Goal: Information Seeking & Learning: Learn about a topic

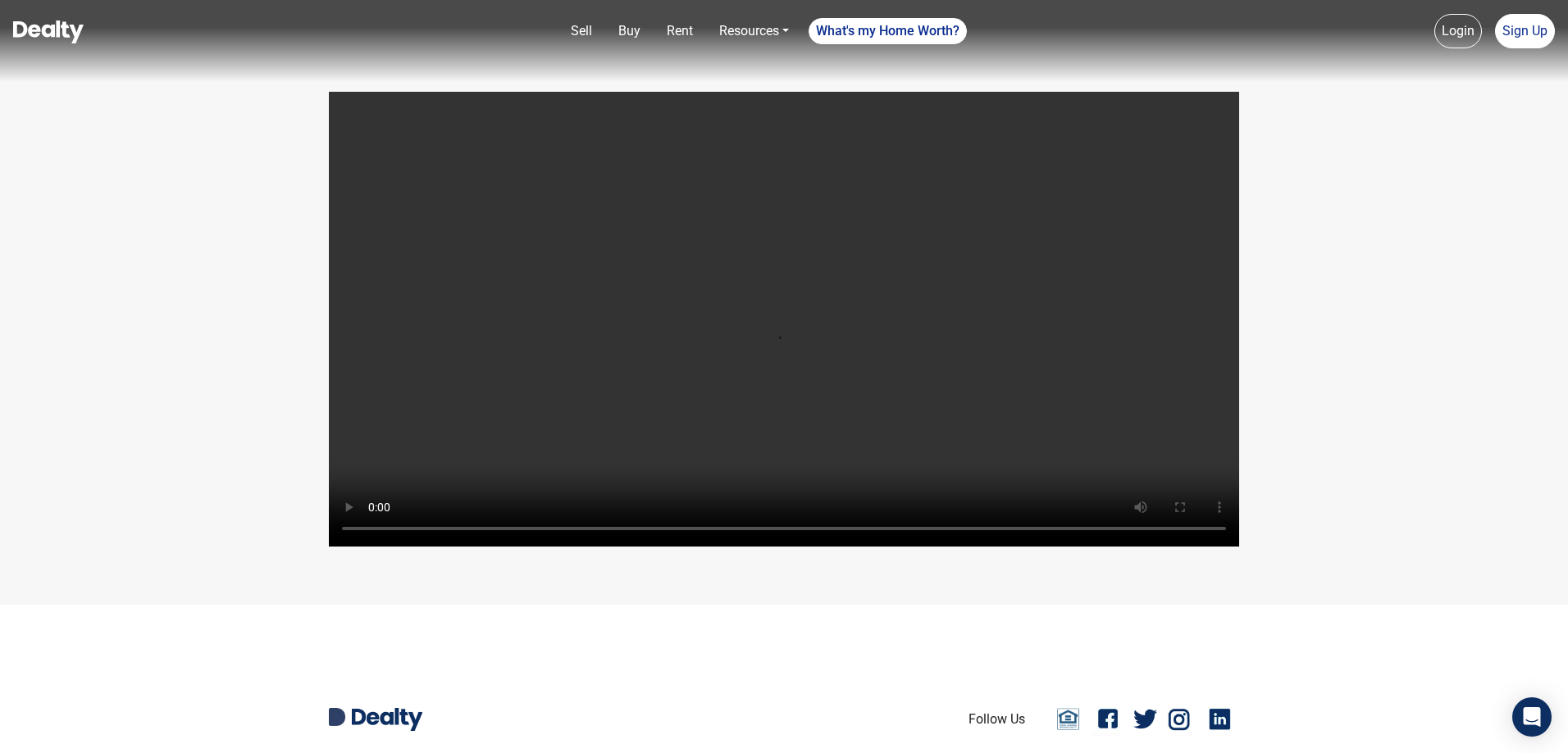
scroll to position [3899, 0]
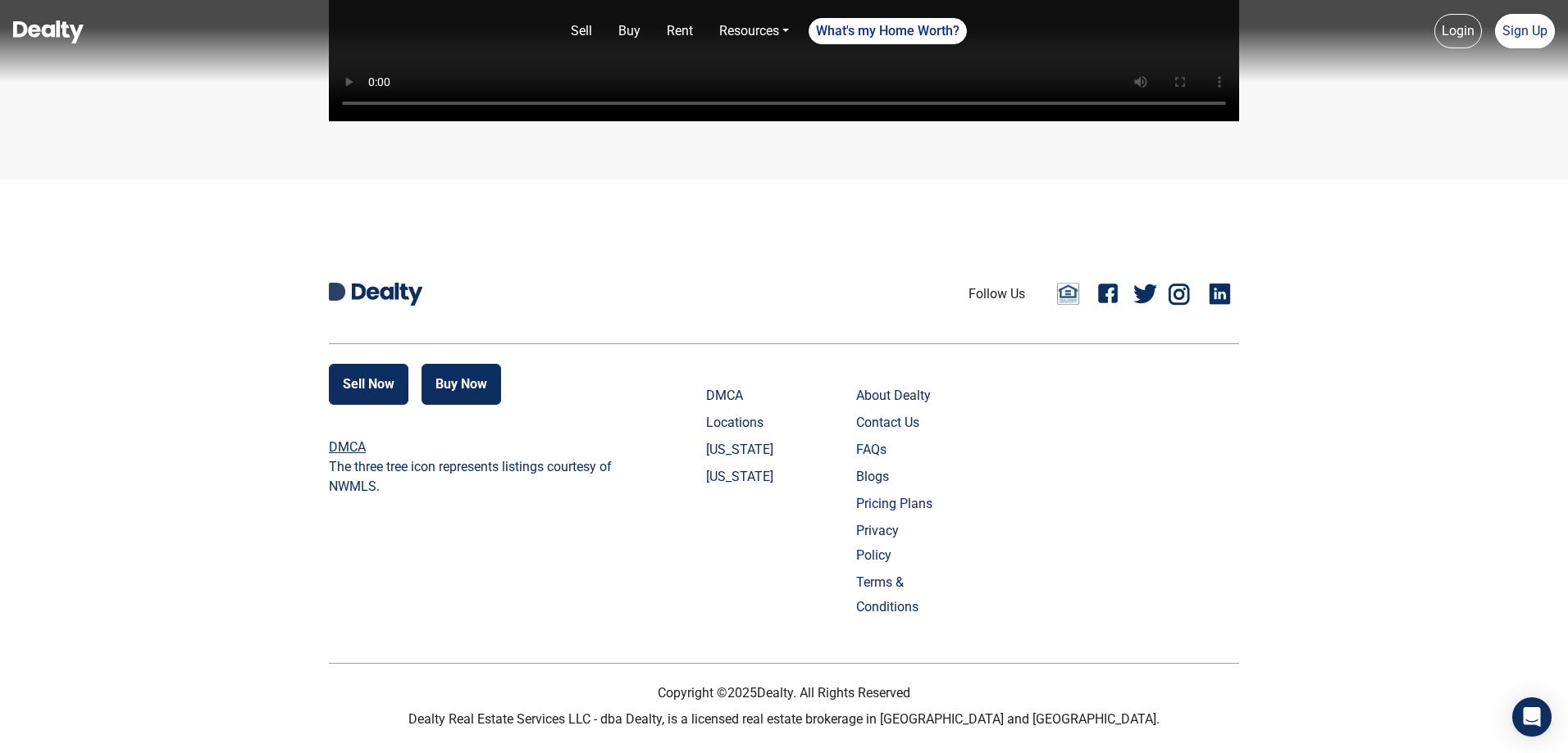
click at [886, 462] on link "FAQs" at bounding box center [896, 450] width 82 height 25
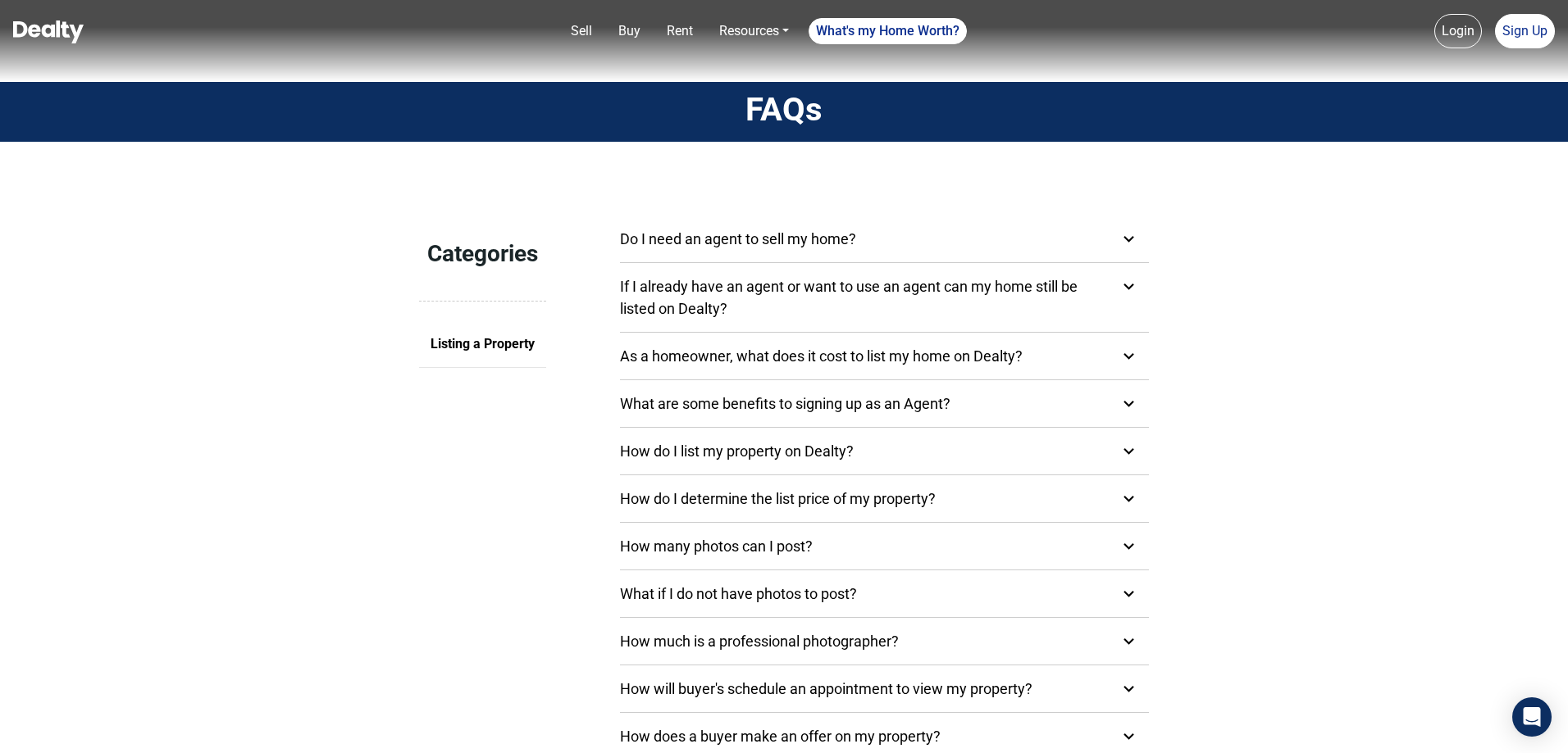
click at [1124, 238] on icon at bounding box center [1128, 238] width 20 height 20
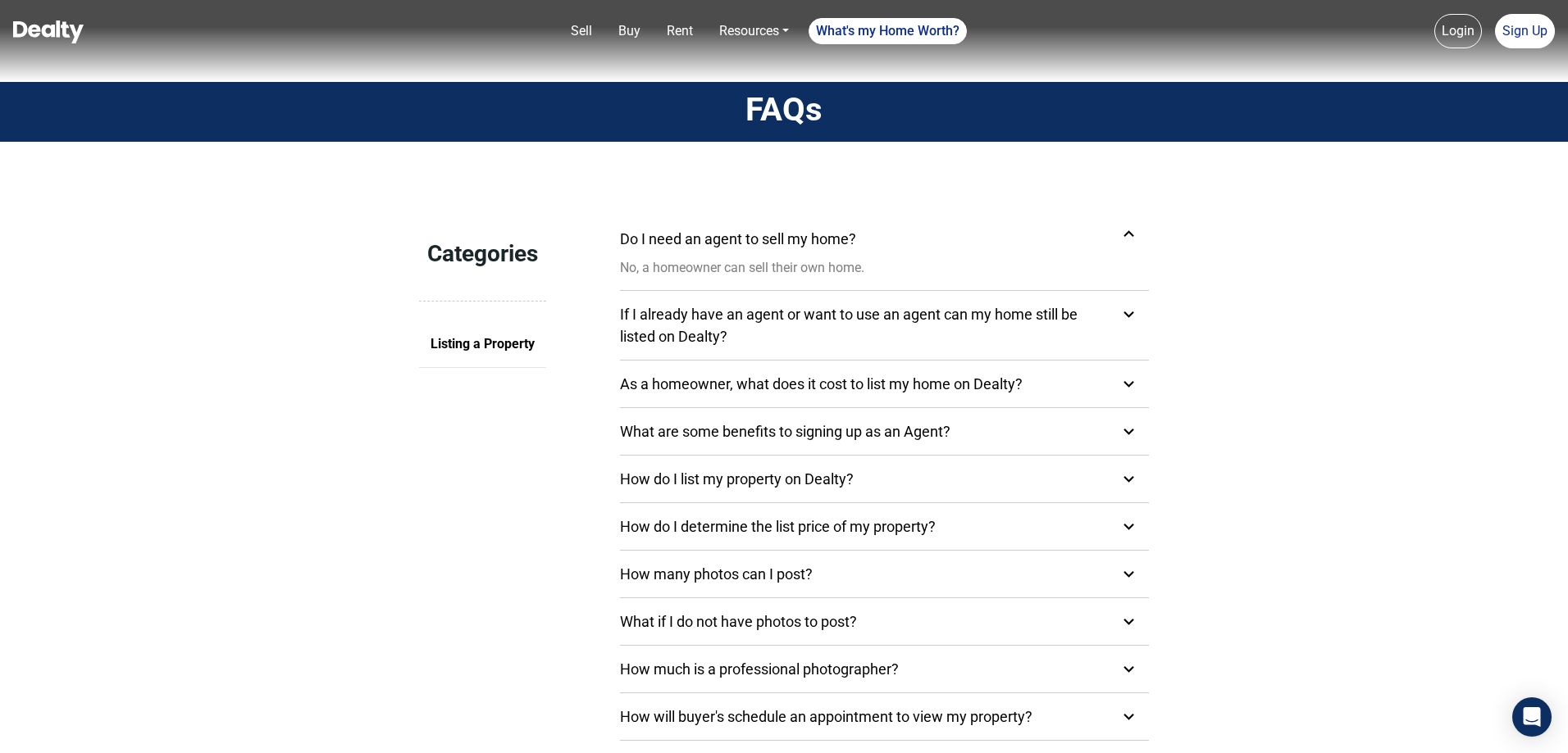
click at [1124, 238] on icon at bounding box center [1128, 233] width 20 height 20
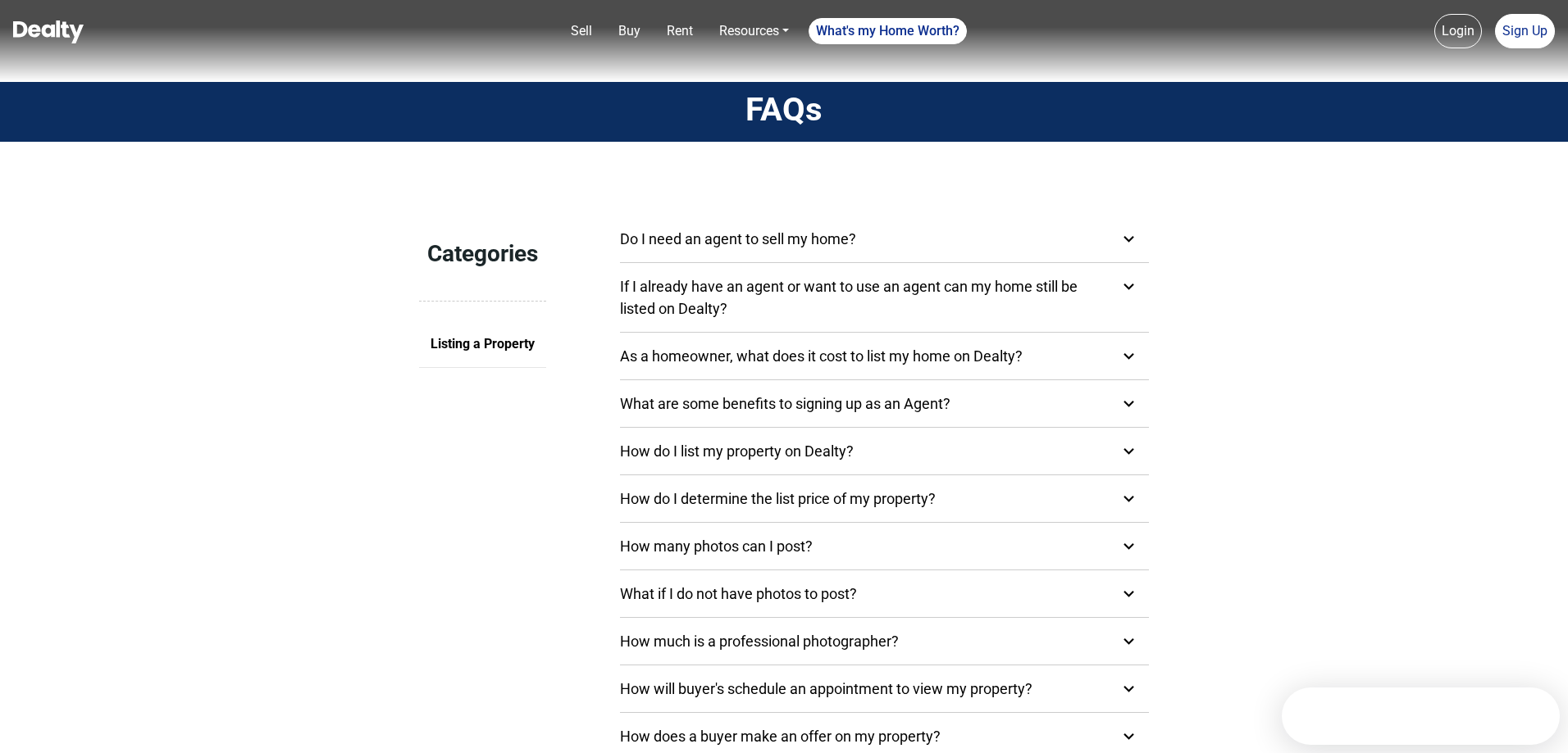
click at [1133, 288] on icon at bounding box center [1128, 286] width 20 height 20
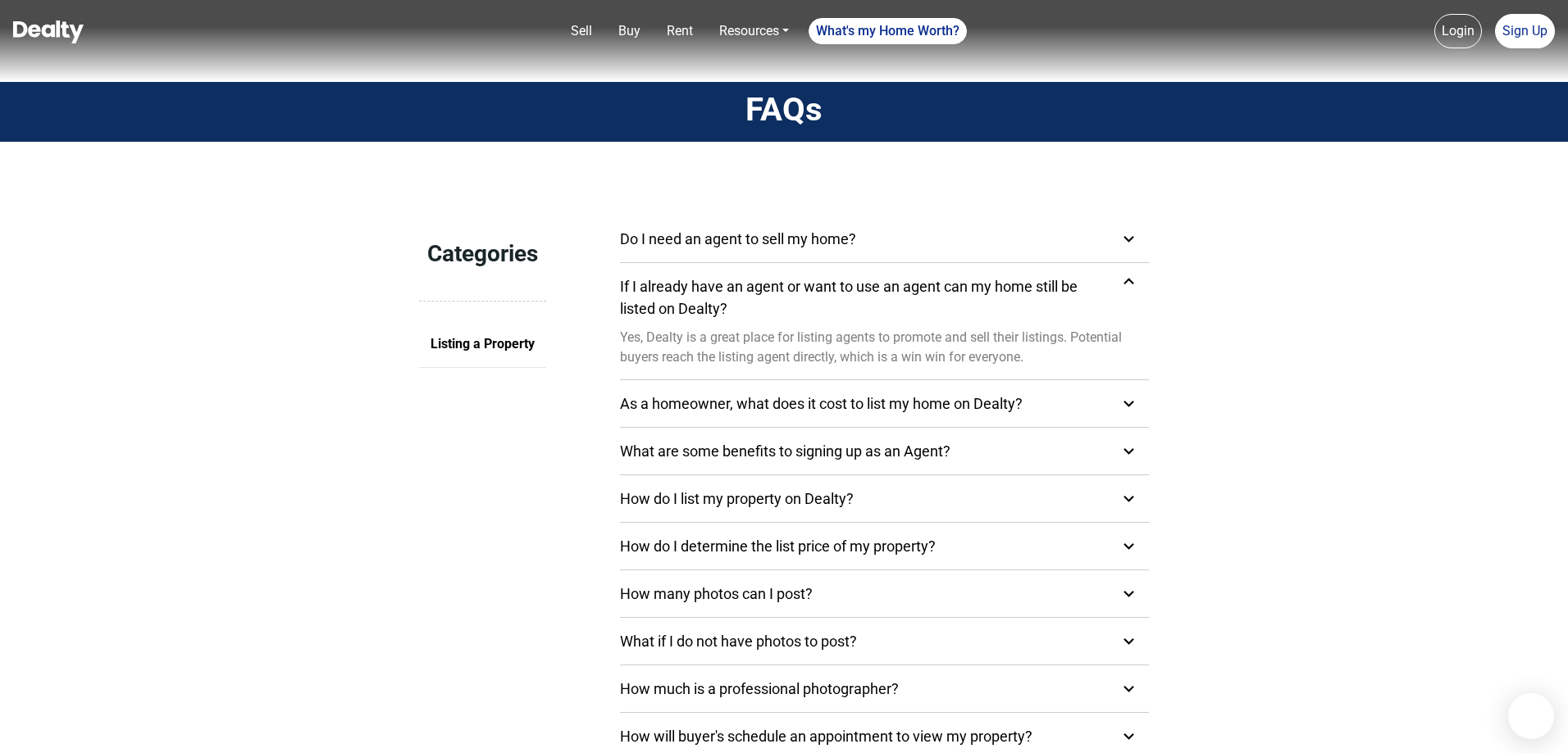
click at [1133, 288] on icon at bounding box center [1128, 281] width 20 height 20
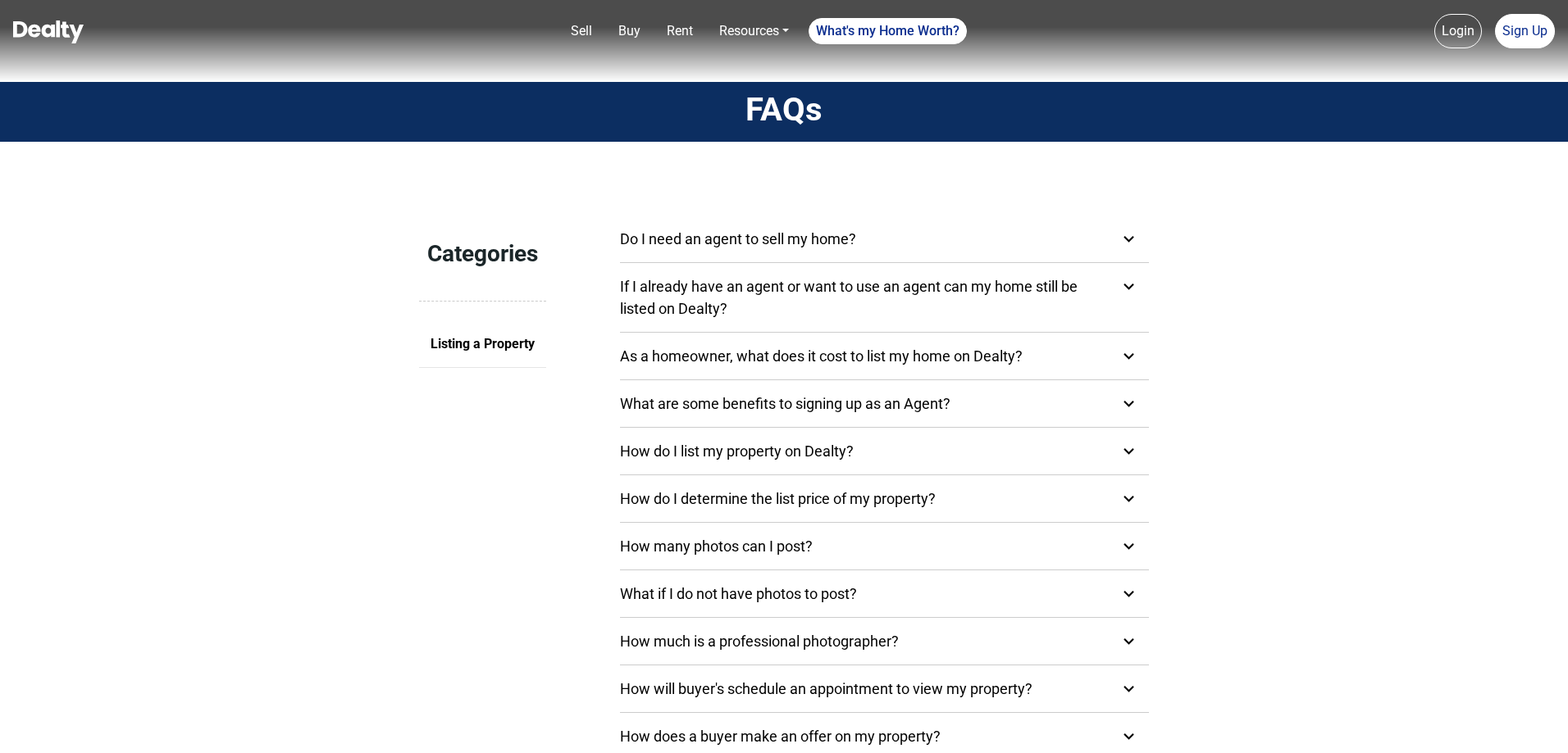
scroll to position [164, 0]
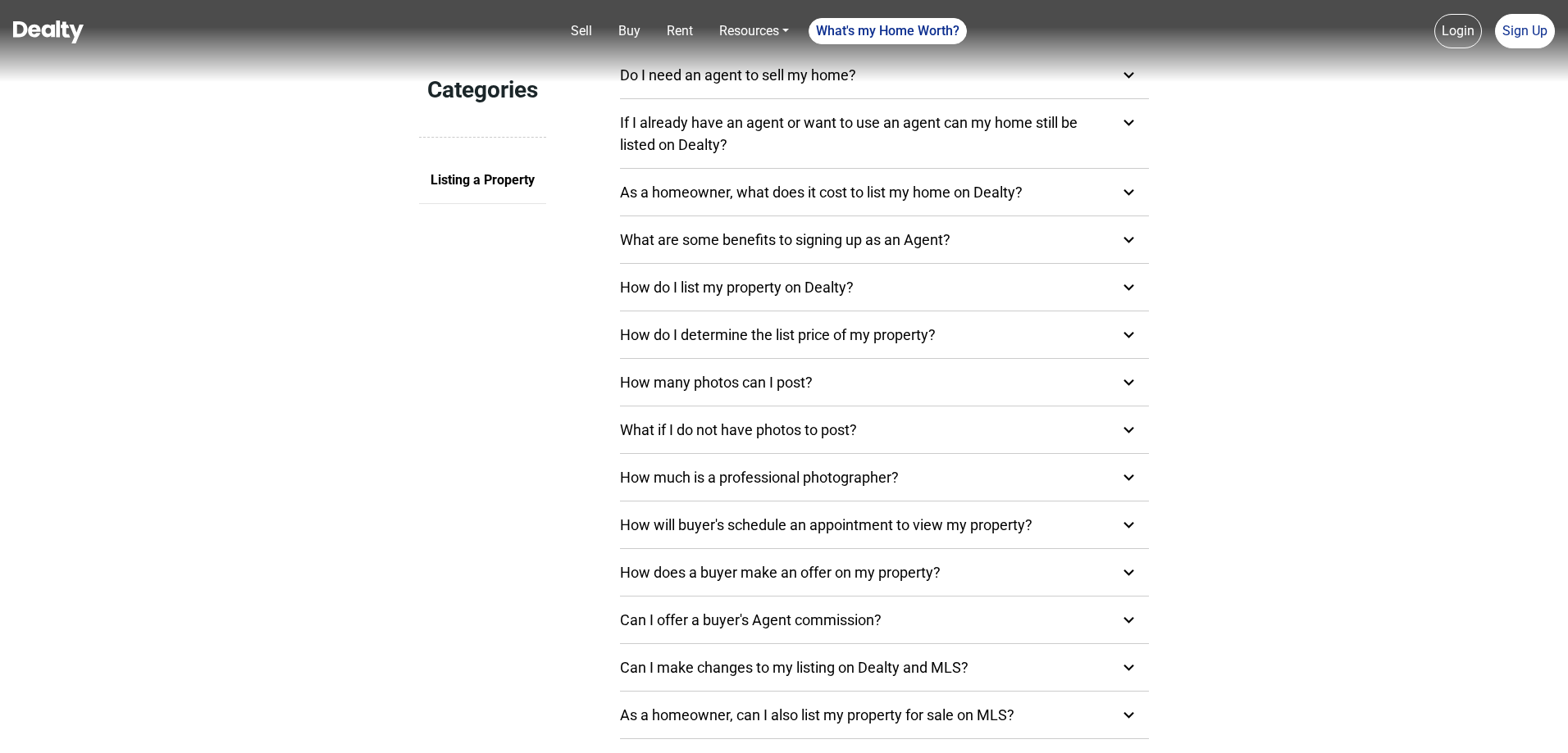
click at [1129, 195] on icon at bounding box center [1129, 192] width 11 height 6
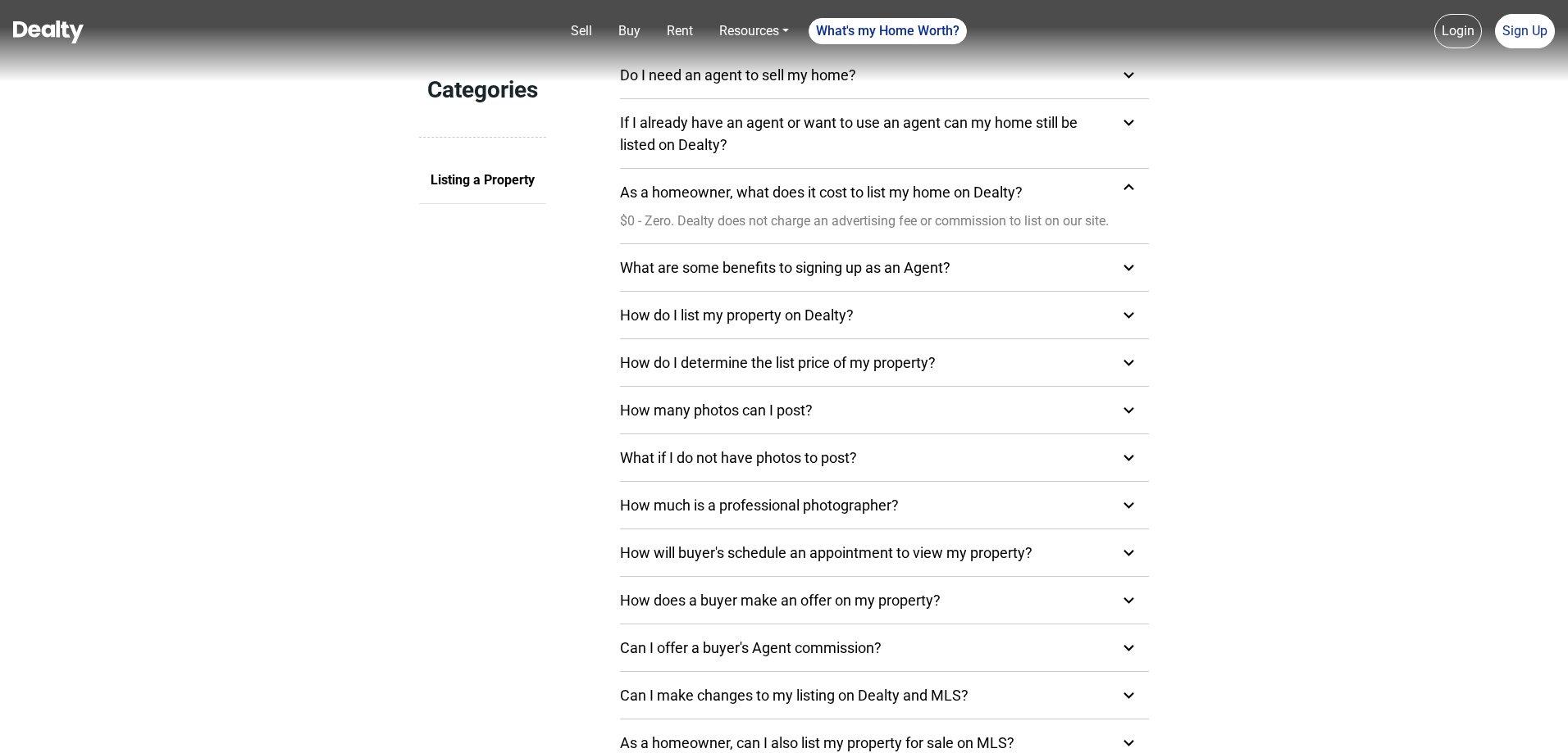
click at [1129, 195] on icon at bounding box center [1128, 187] width 20 height 20
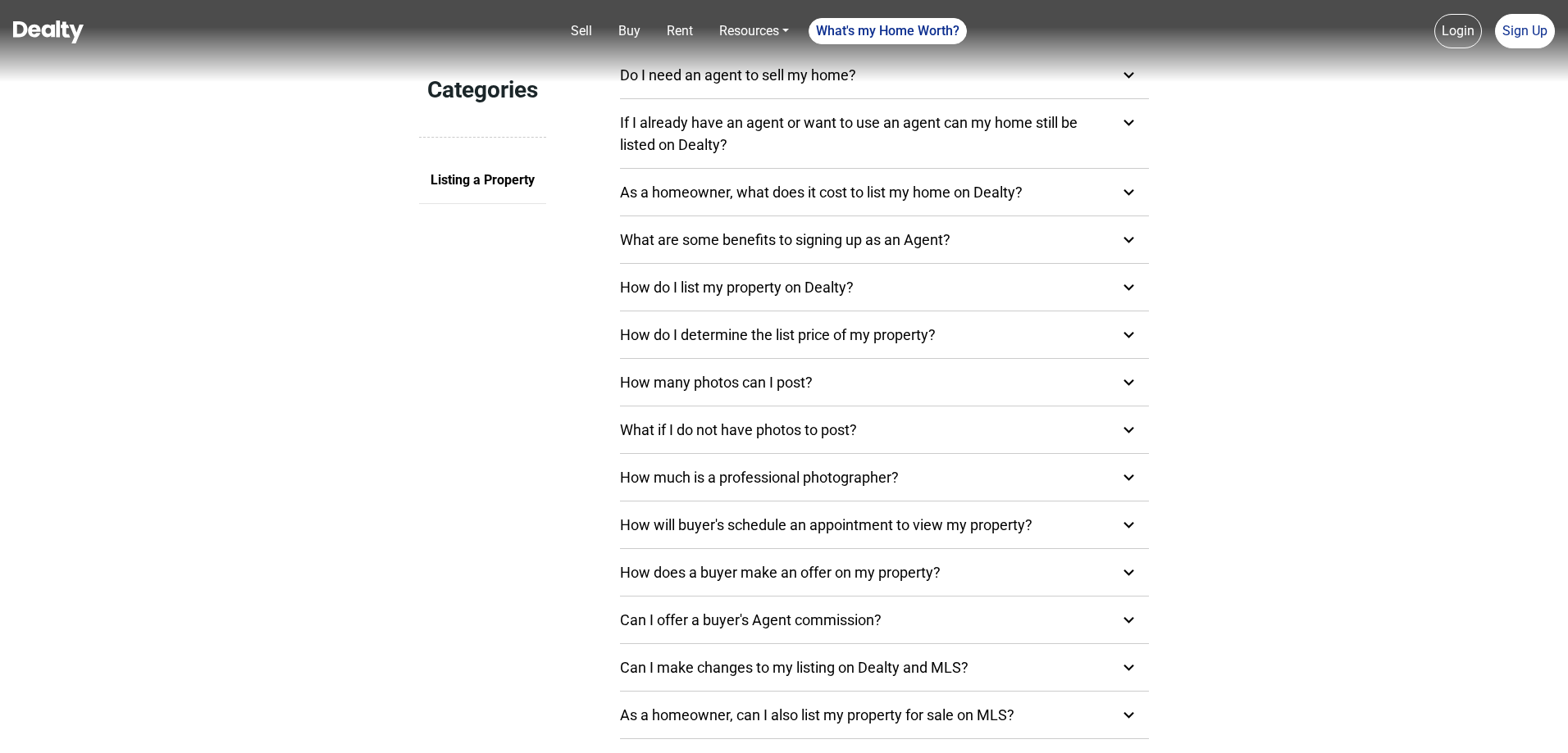
click at [1130, 284] on icon at bounding box center [1128, 287] width 20 height 20
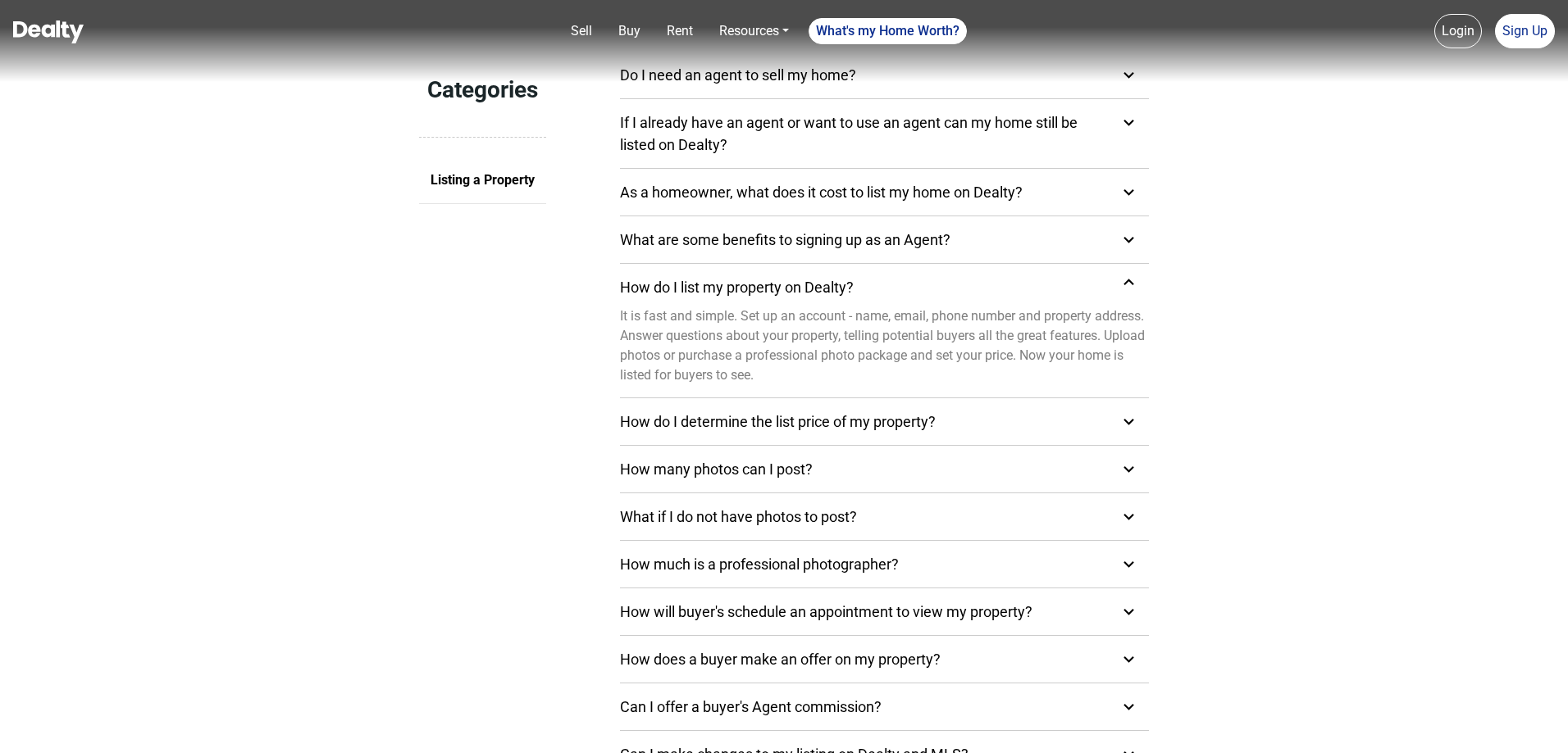
click at [1129, 284] on icon at bounding box center [1128, 281] width 20 height 20
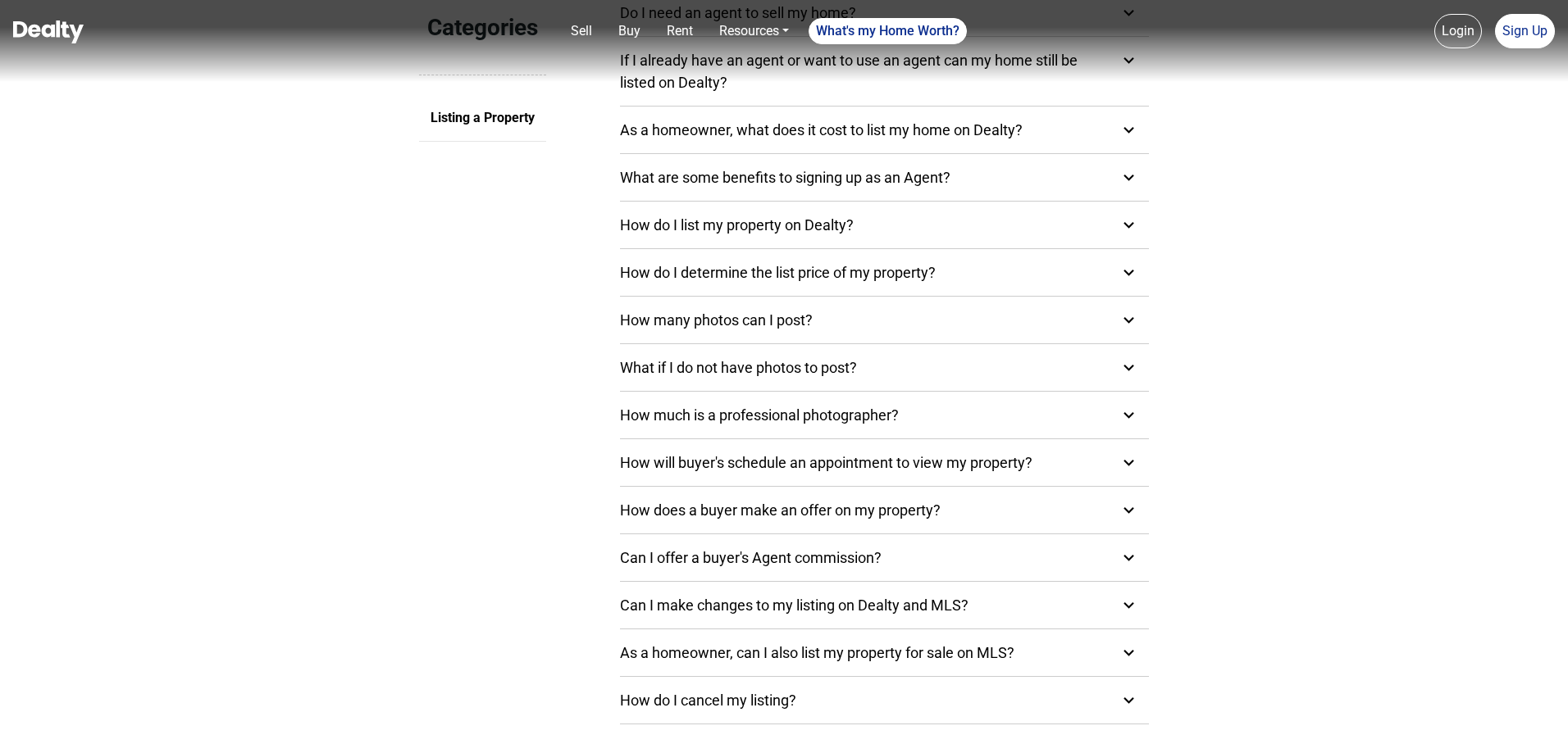
scroll to position [245, 0]
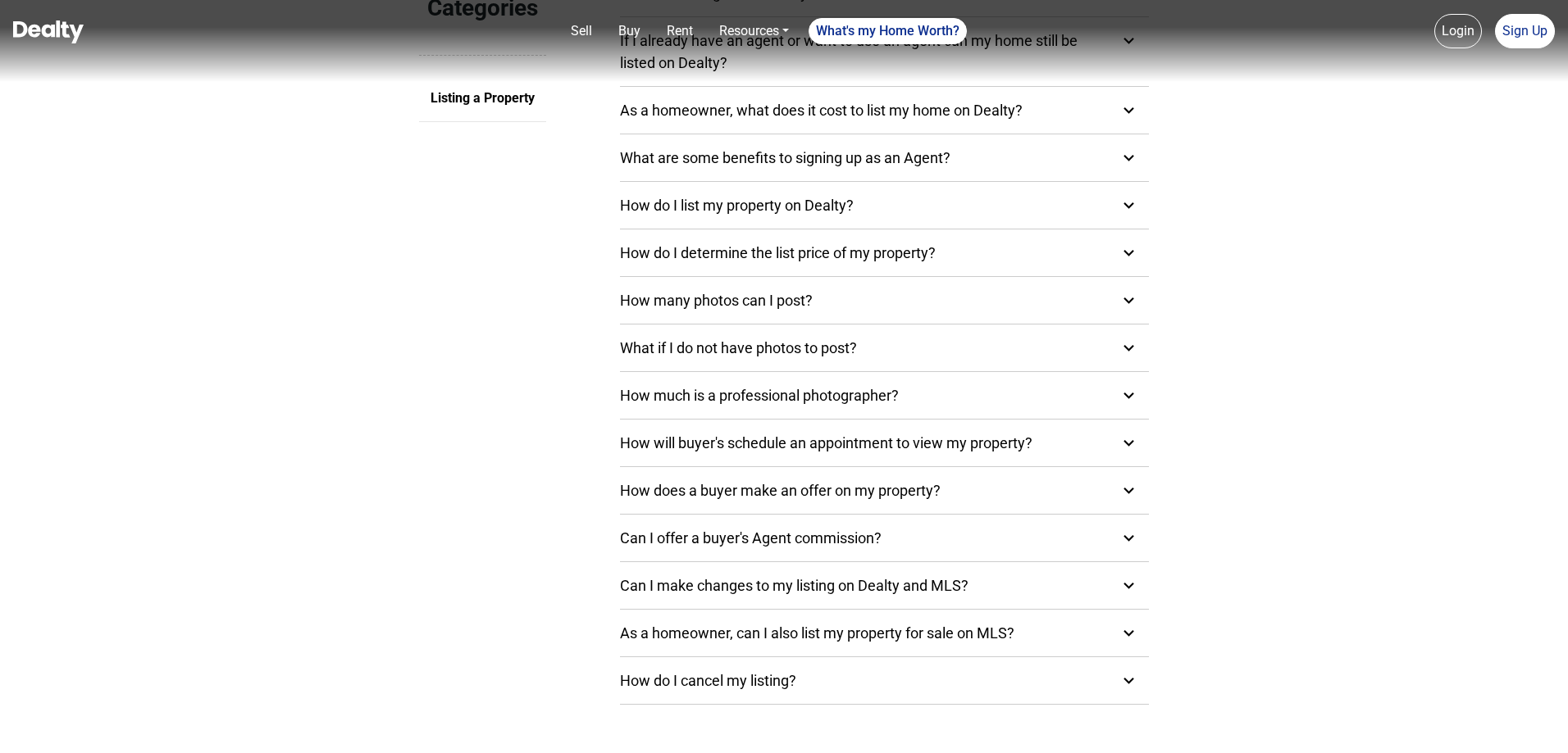
click at [1130, 252] on icon at bounding box center [1129, 252] width 11 height 6
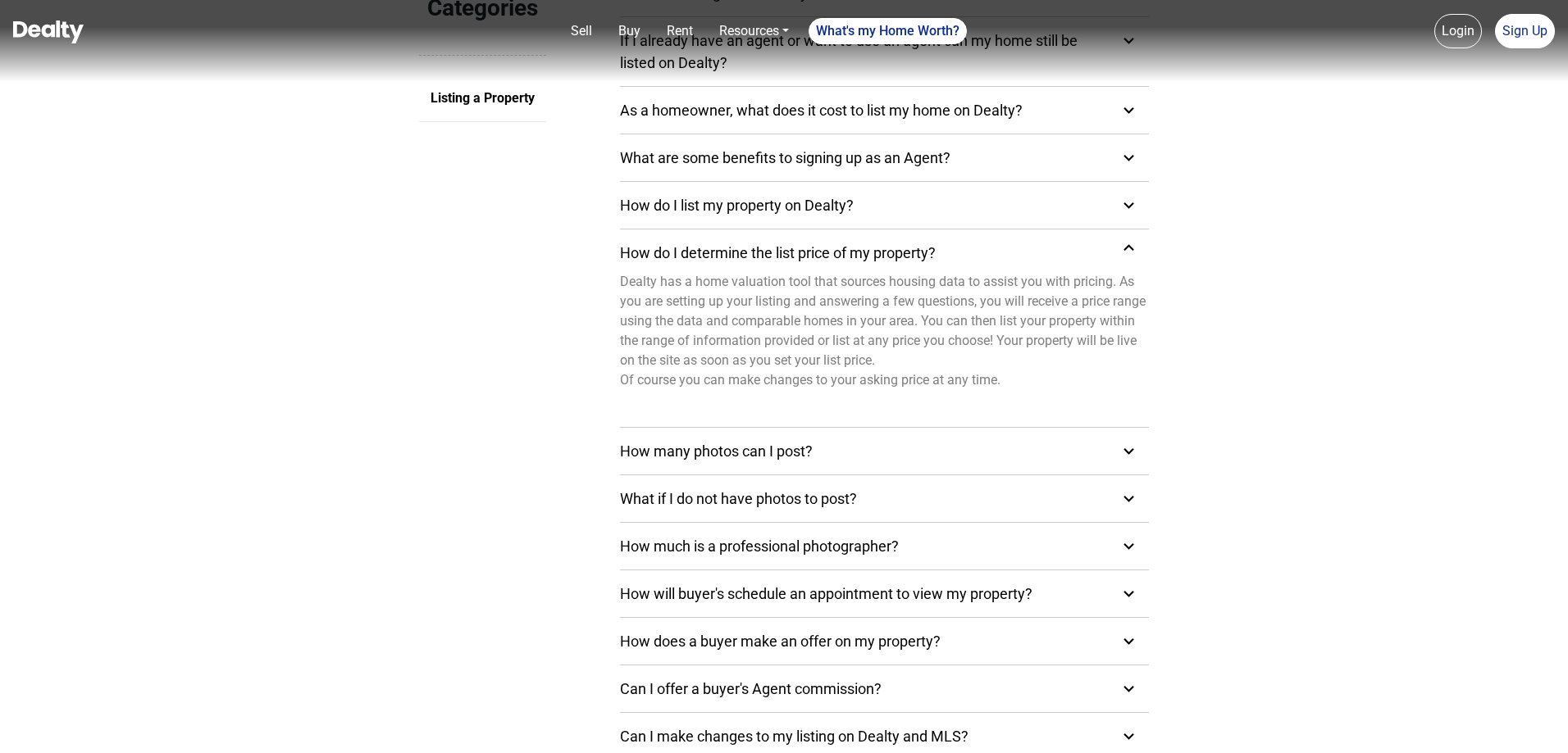
click at [1130, 252] on icon at bounding box center [1128, 247] width 20 height 20
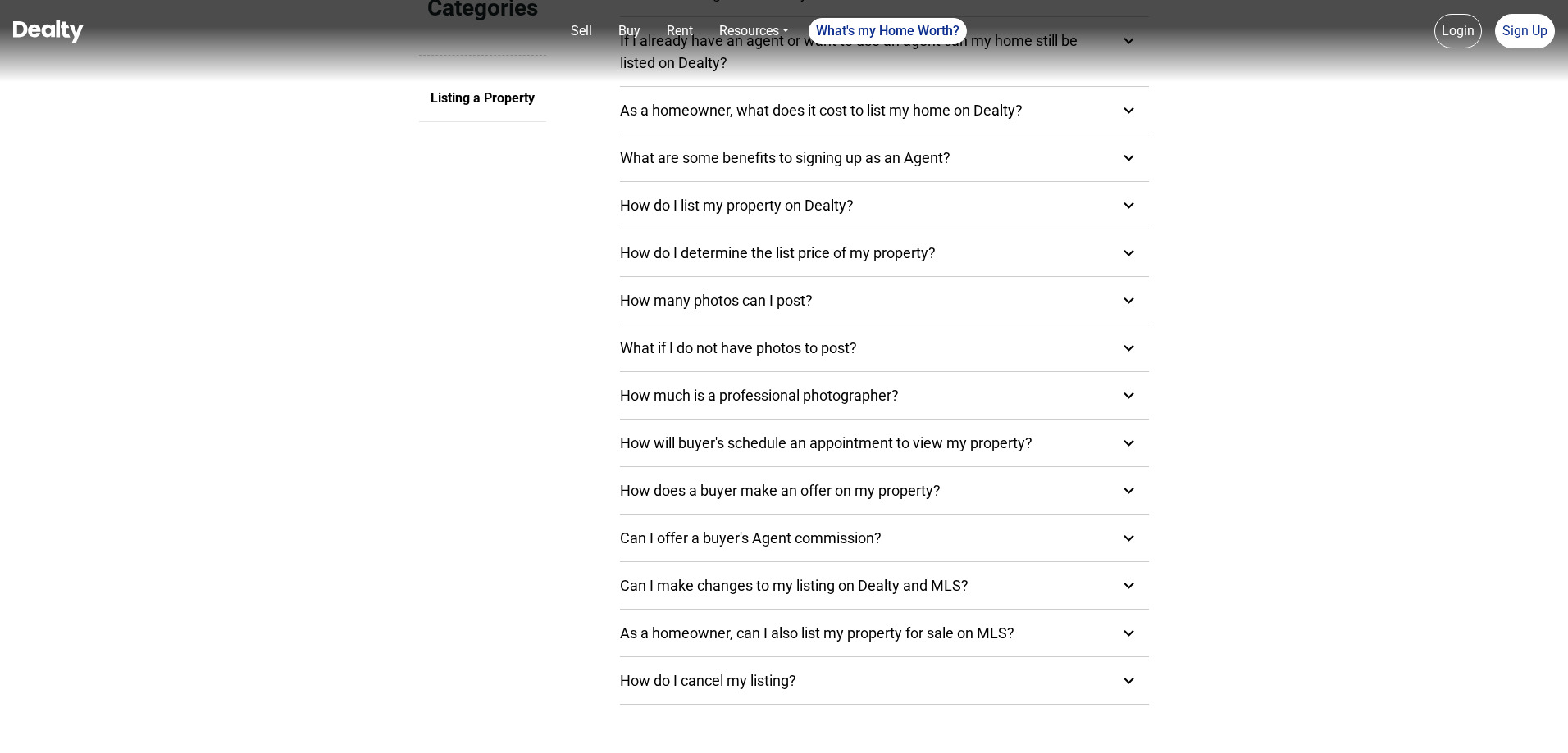
click at [1128, 299] on icon at bounding box center [1129, 300] width 11 height 6
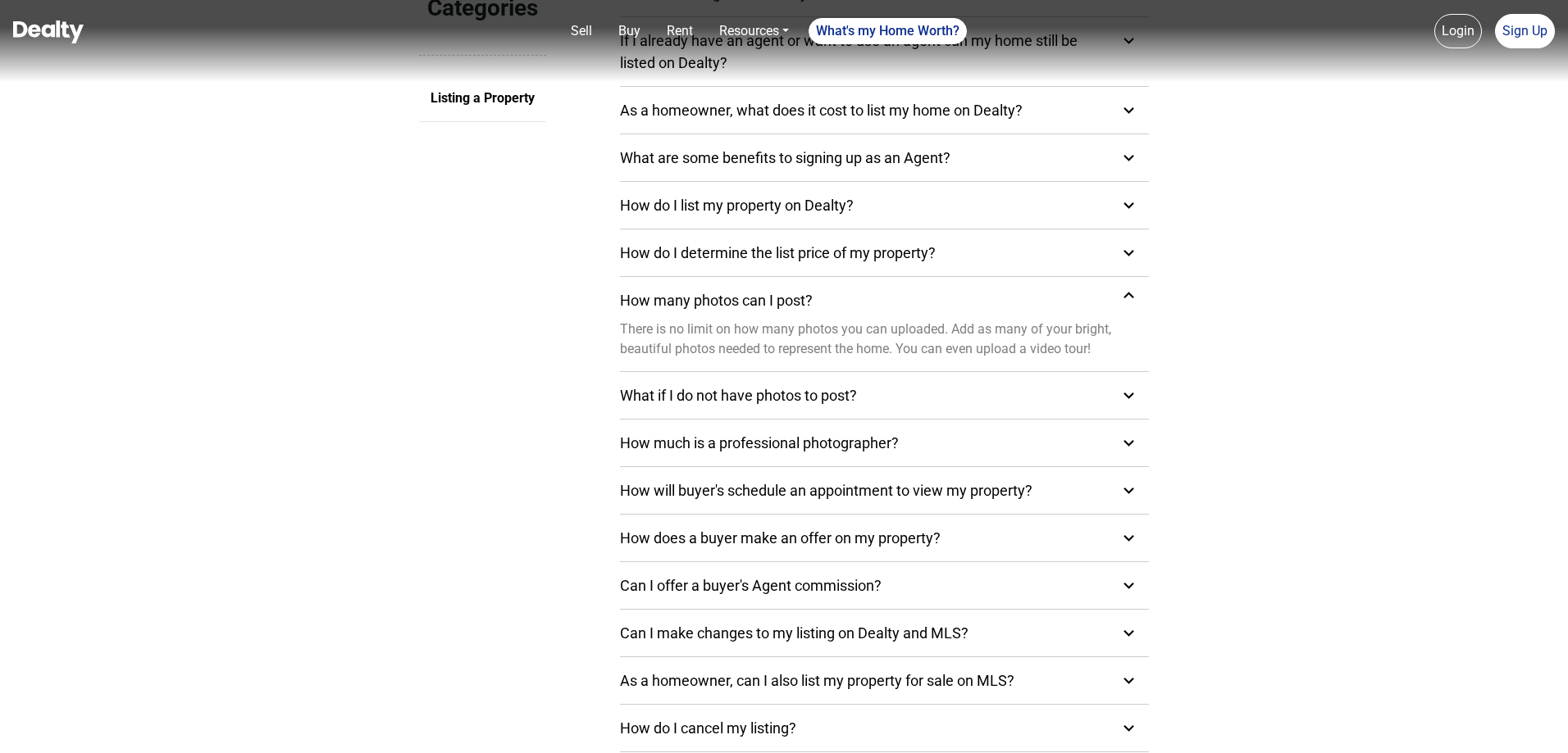
click at [1128, 299] on icon at bounding box center [1128, 295] width 20 height 20
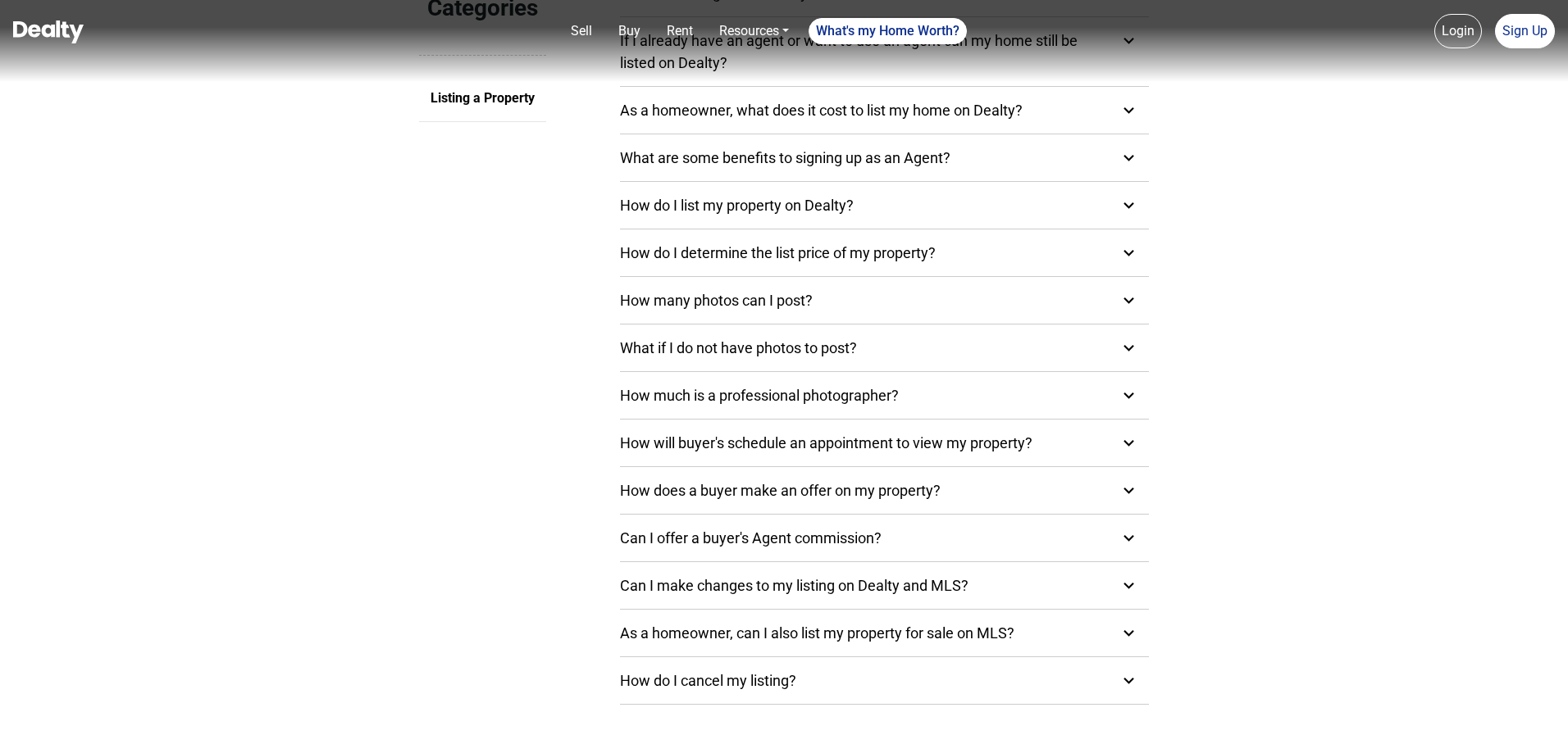
scroll to position [328, 0]
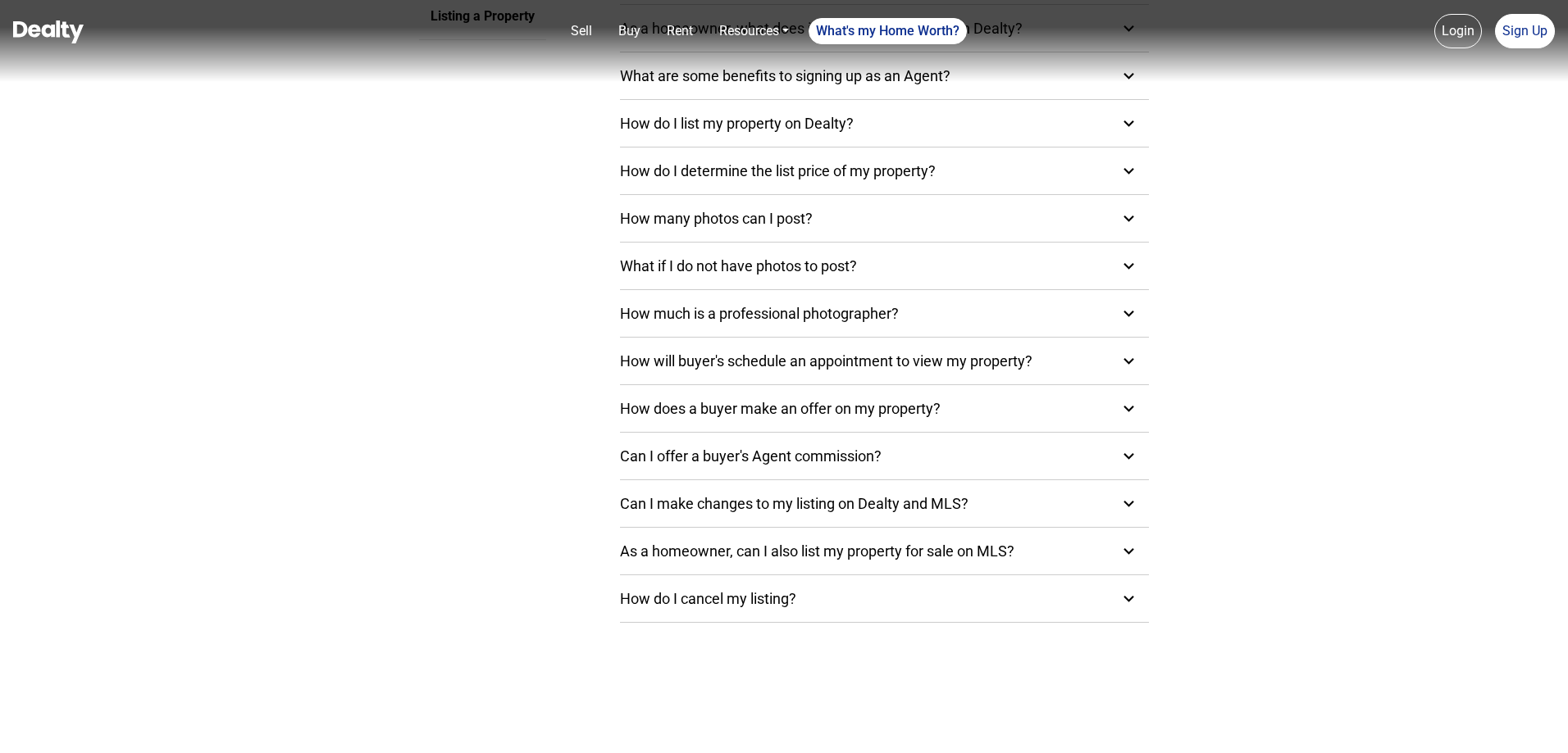
click at [1135, 362] on icon at bounding box center [1128, 360] width 20 height 20
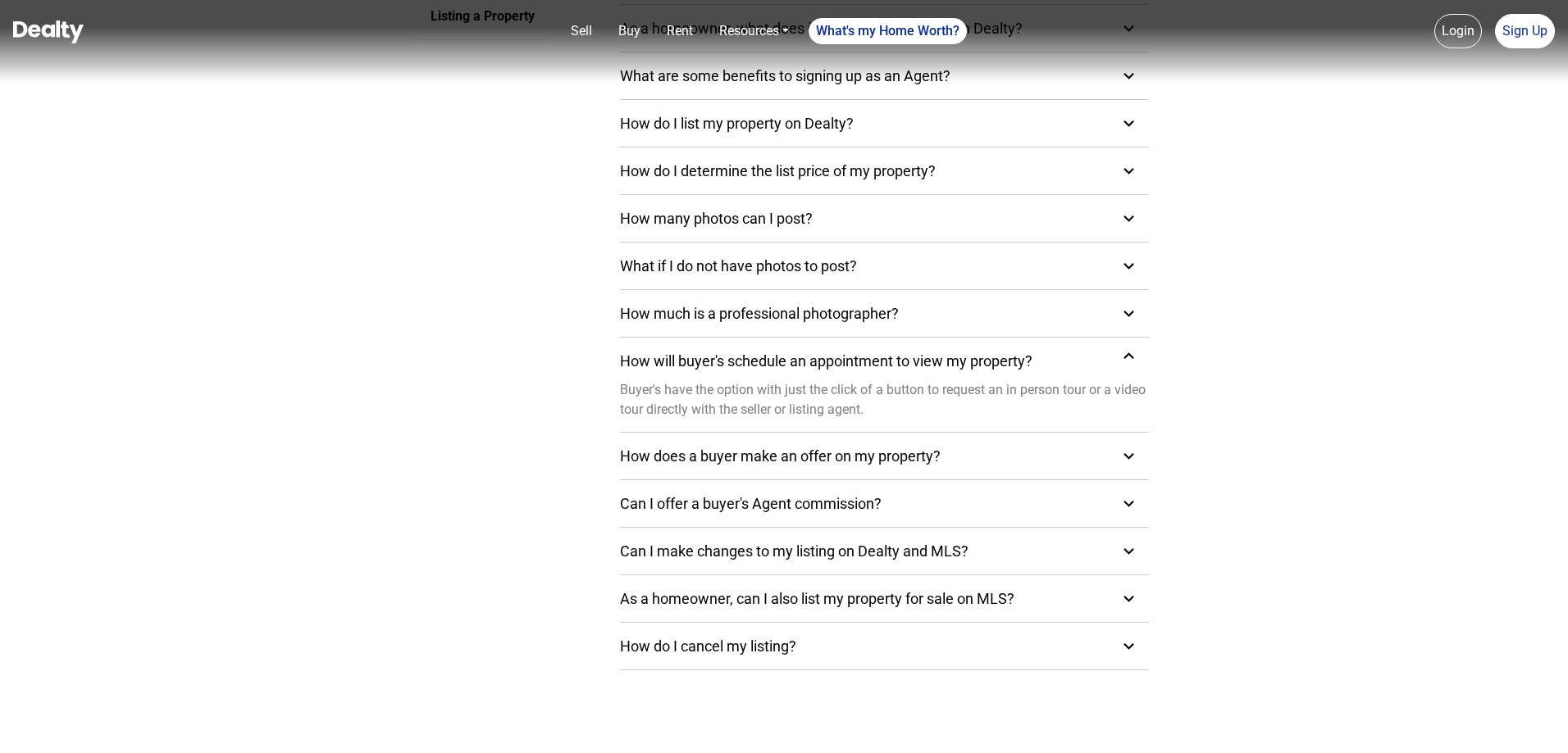
click at [1135, 362] on icon at bounding box center [1128, 356] width 20 height 20
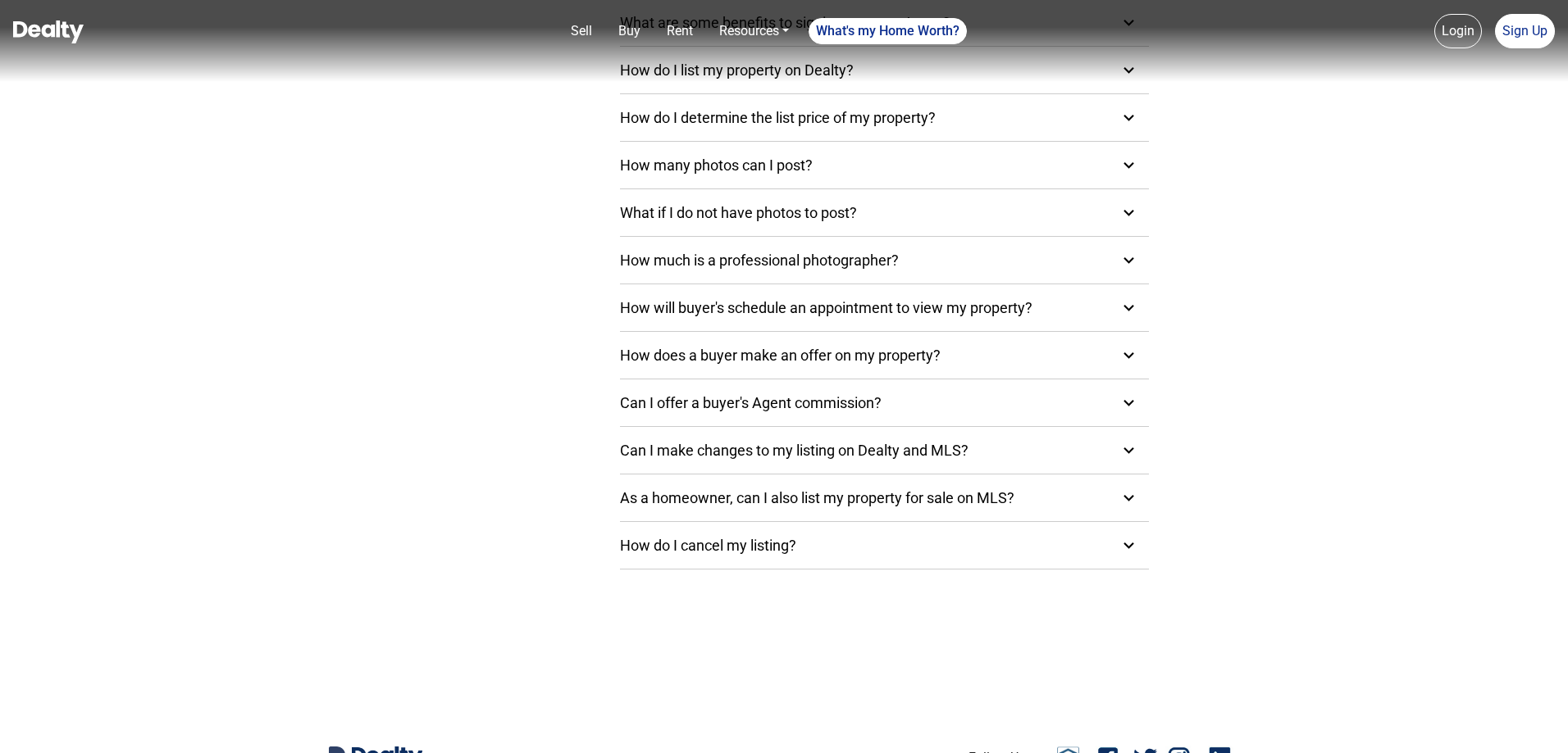
scroll to position [409, 0]
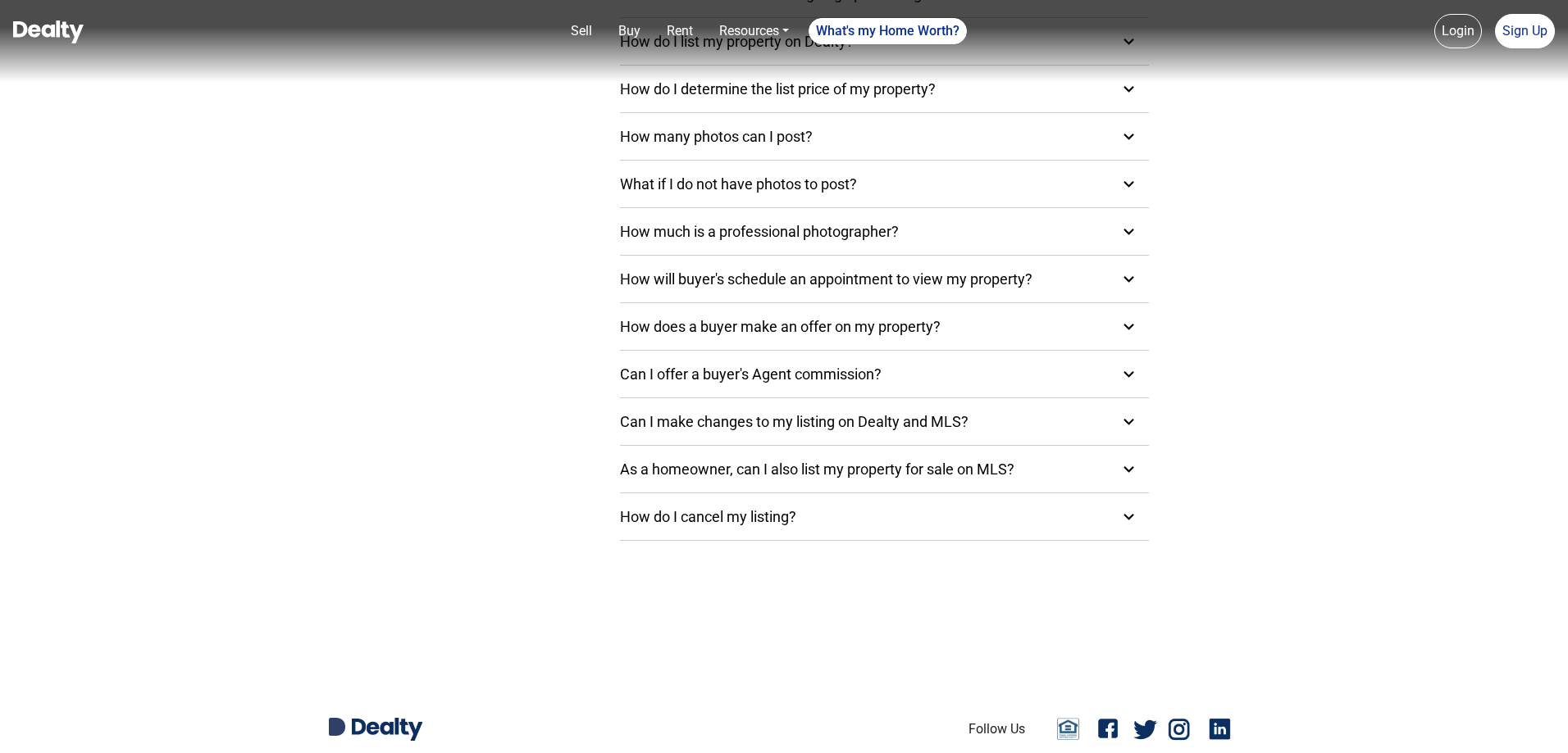
click at [1137, 371] on icon at bounding box center [1128, 373] width 20 height 20
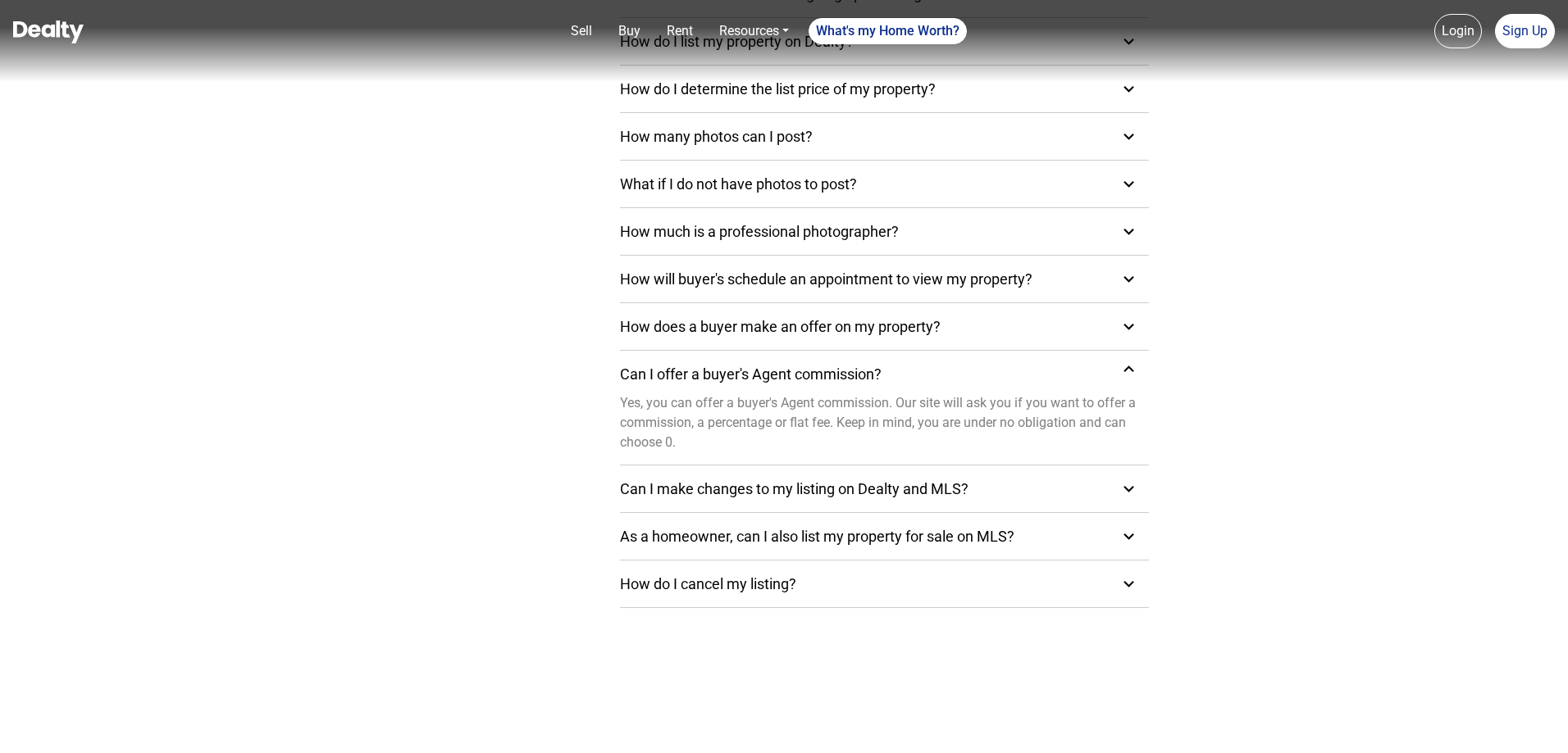
click at [1137, 372] on icon at bounding box center [1128, 369] width 20 height 20
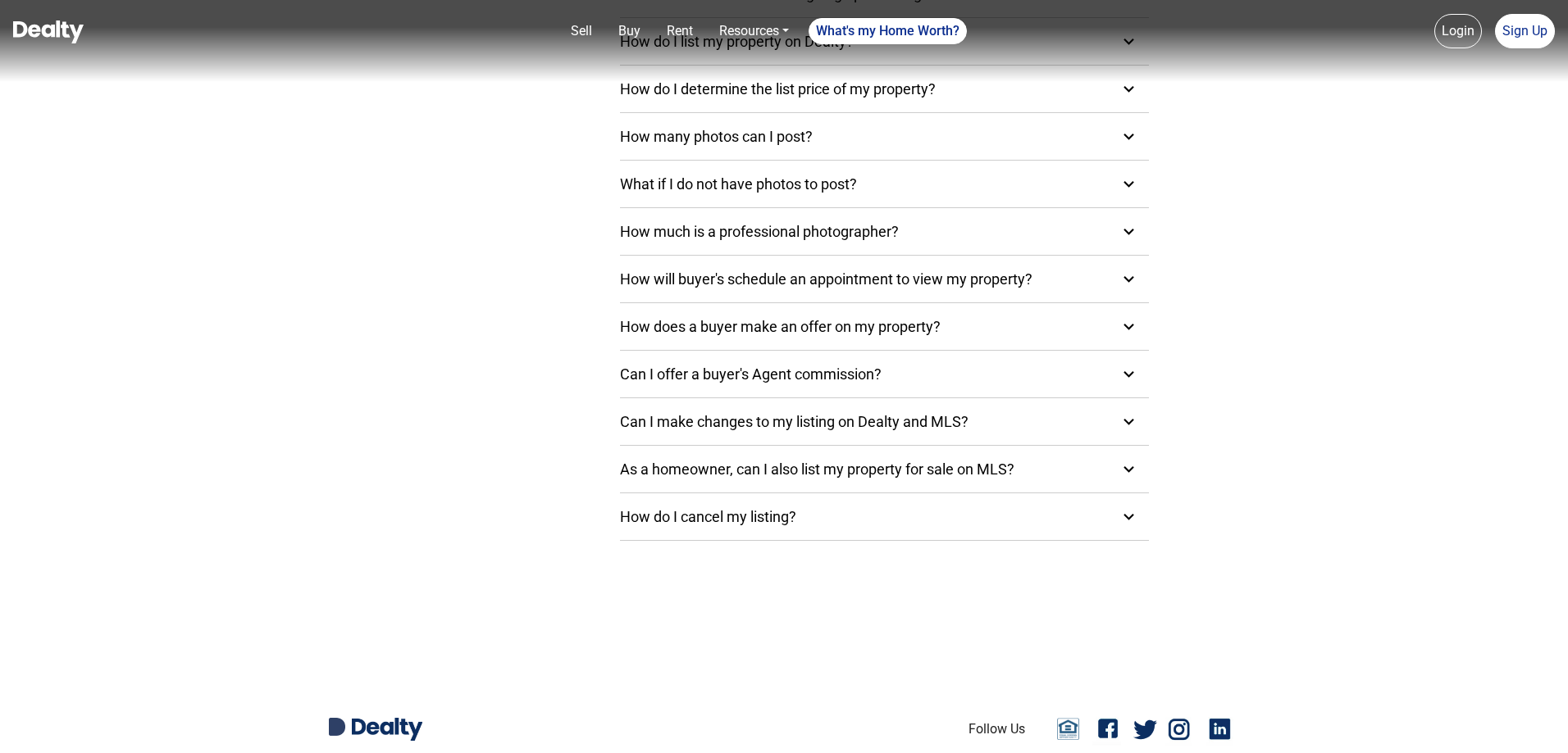
click at [1133, 422] on icon at bounding box center [1128, 421] width 20 height 20
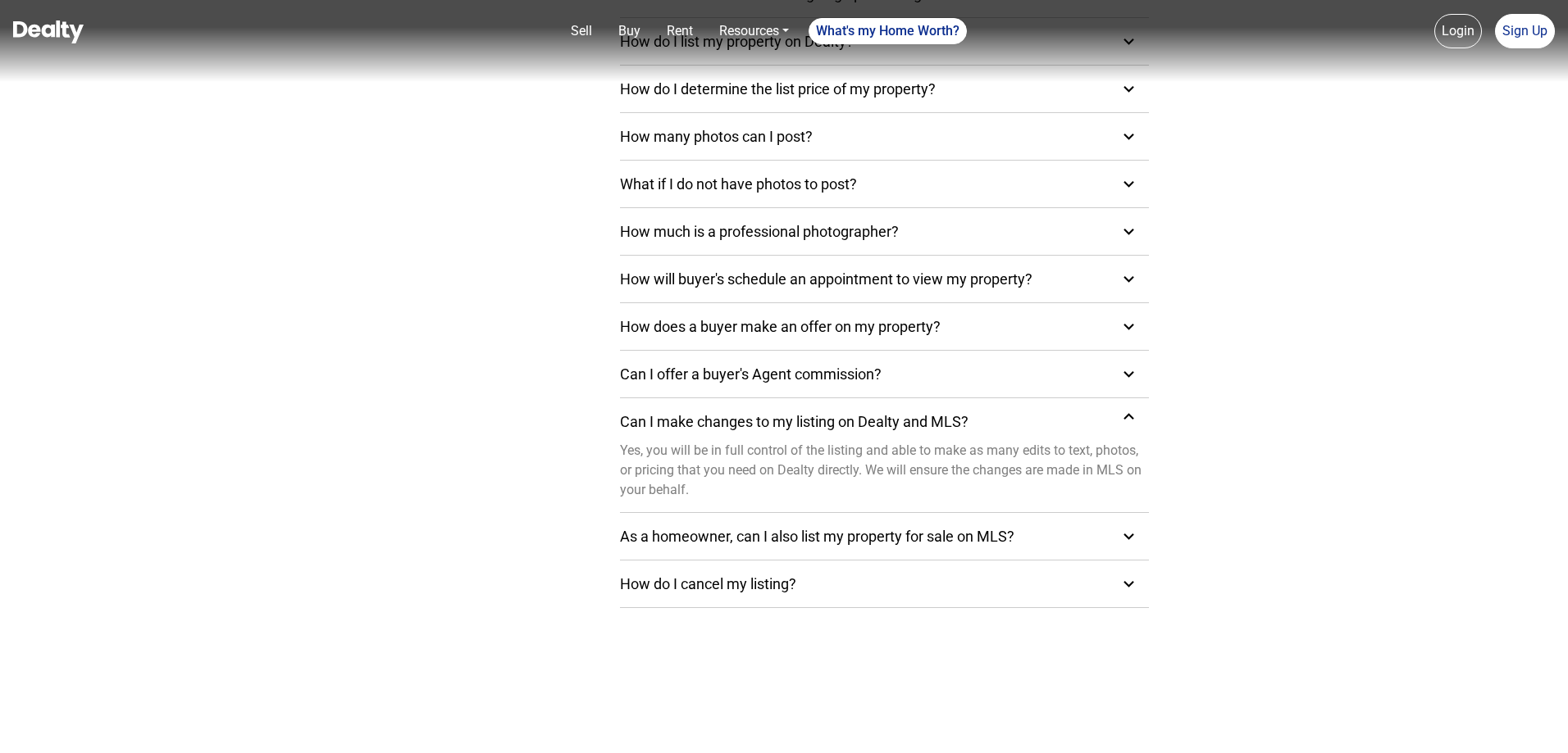
click at [1134, 420] on icon at bounding box center [1128, 416] width 20 height 20
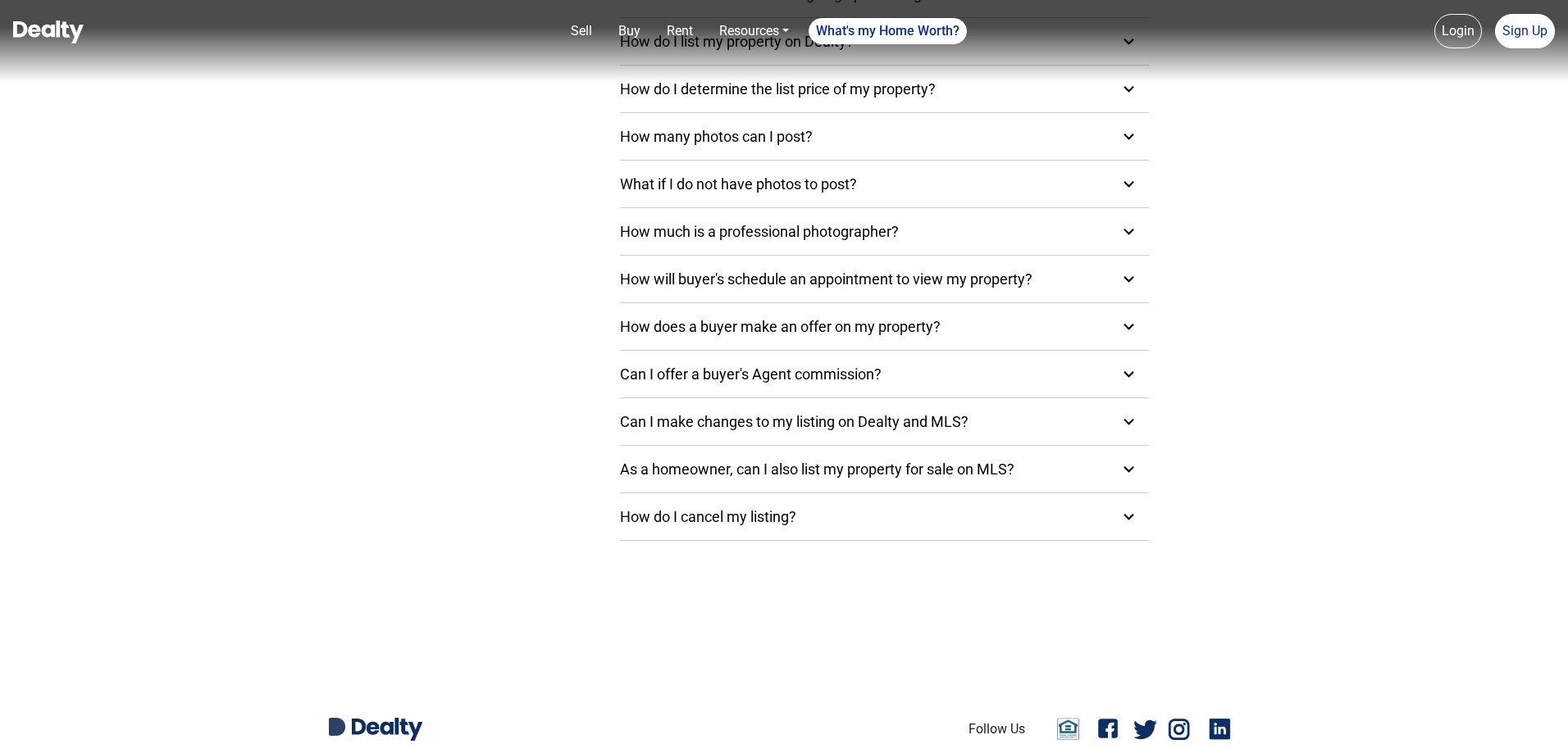
click at [1124, 461] on icon at bounding box center [1128, 469] width 20 height 20
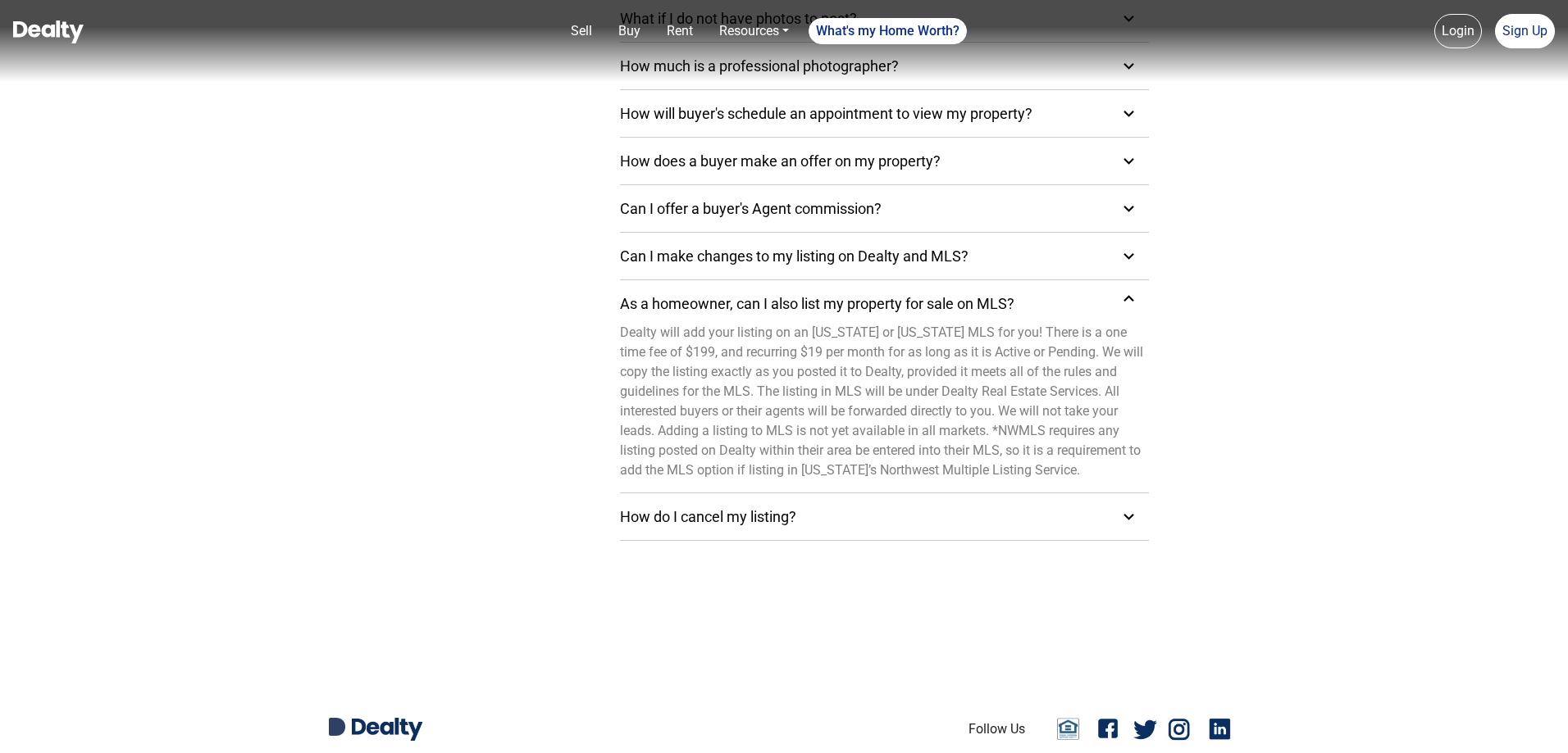
scroll to position [573, 0]
click at [1130, 522] on icon at bounding box center [1128, 518] width 20 height 20
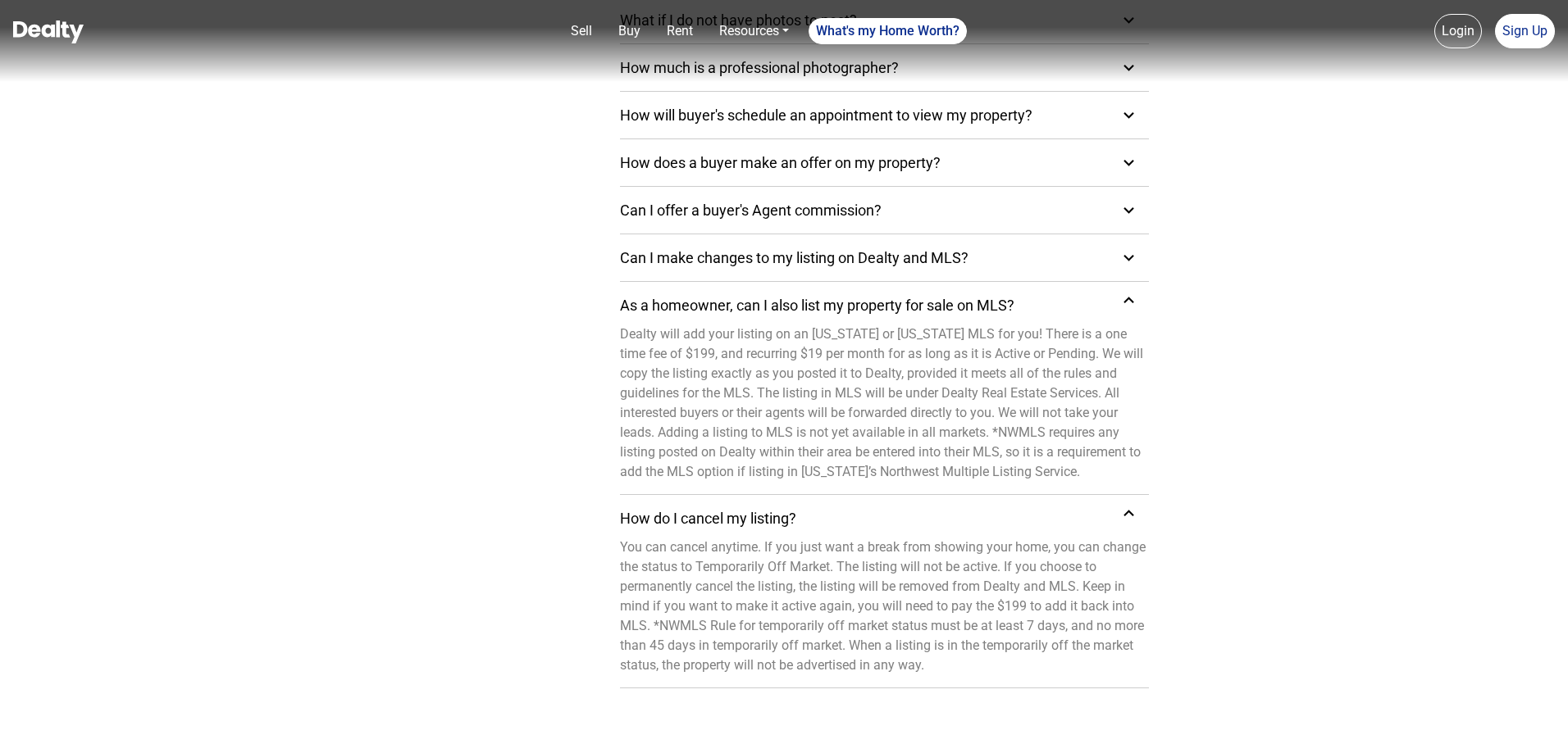
scroll to position [820, 0]
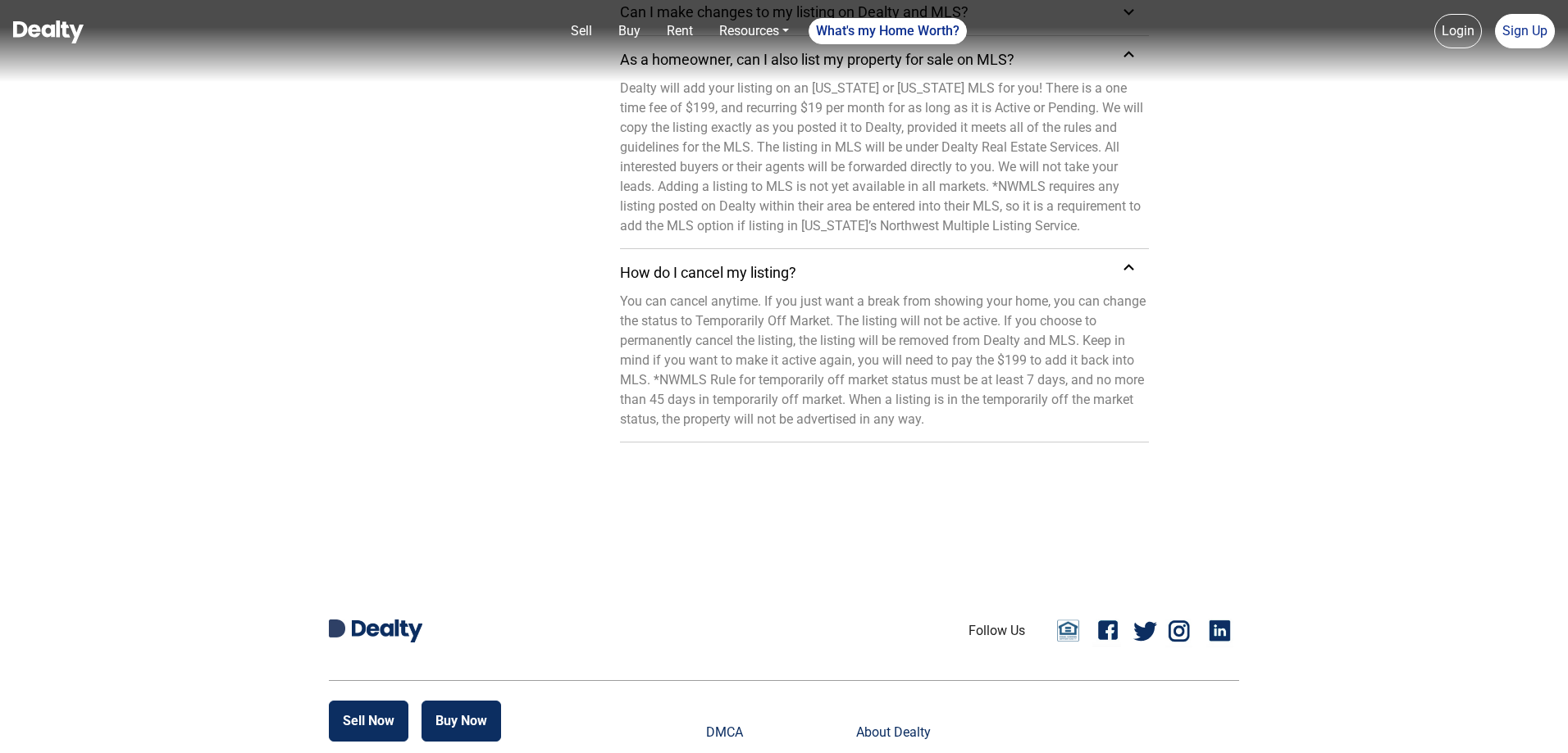
click at [949, 424] on div "You can cancel anytime. If you just want a break from showing your home, you ca…" at bounding box center [884, 365] width 529 height 146
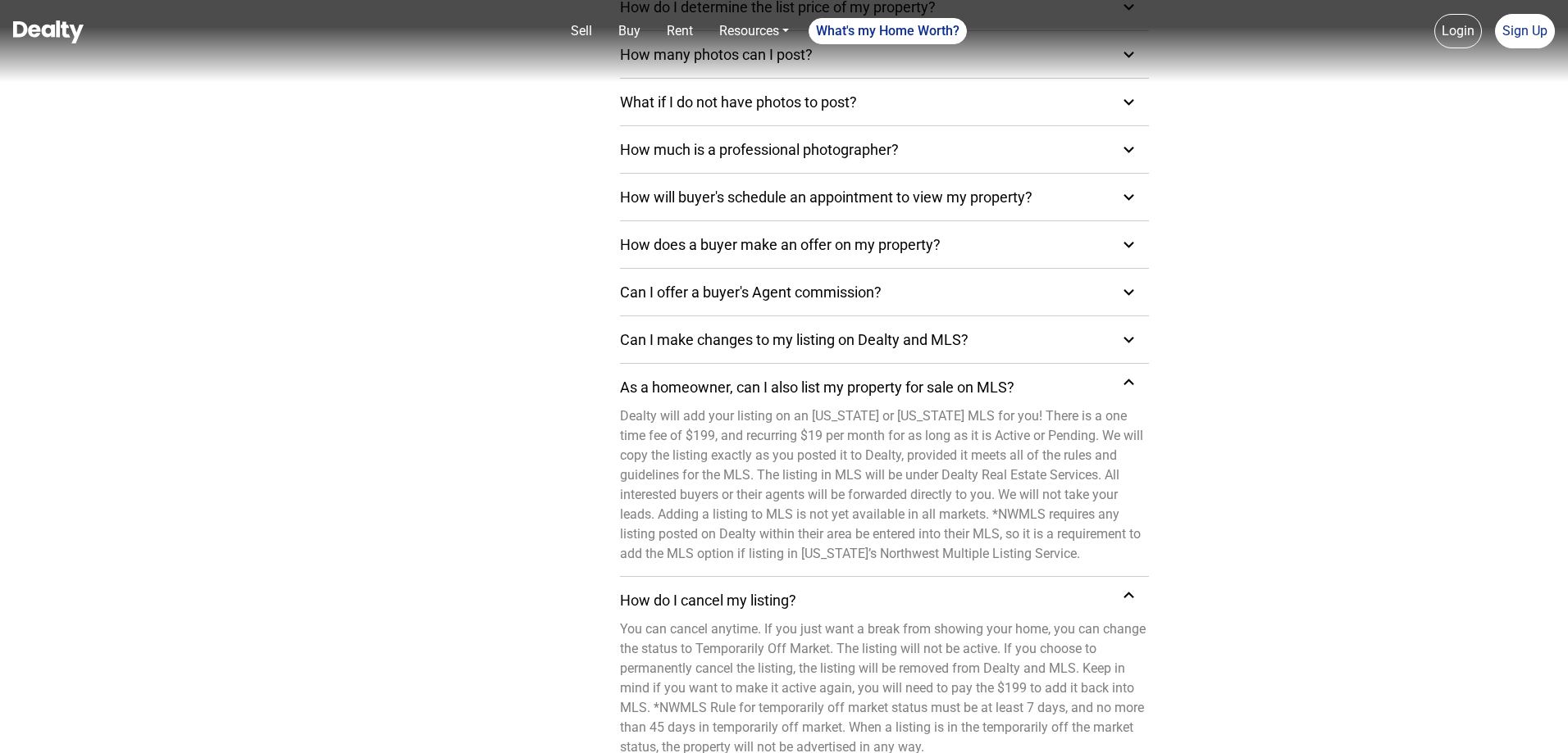
click at [1129, 593] on icon at bounding box center [1129, 595] width 11 height 6
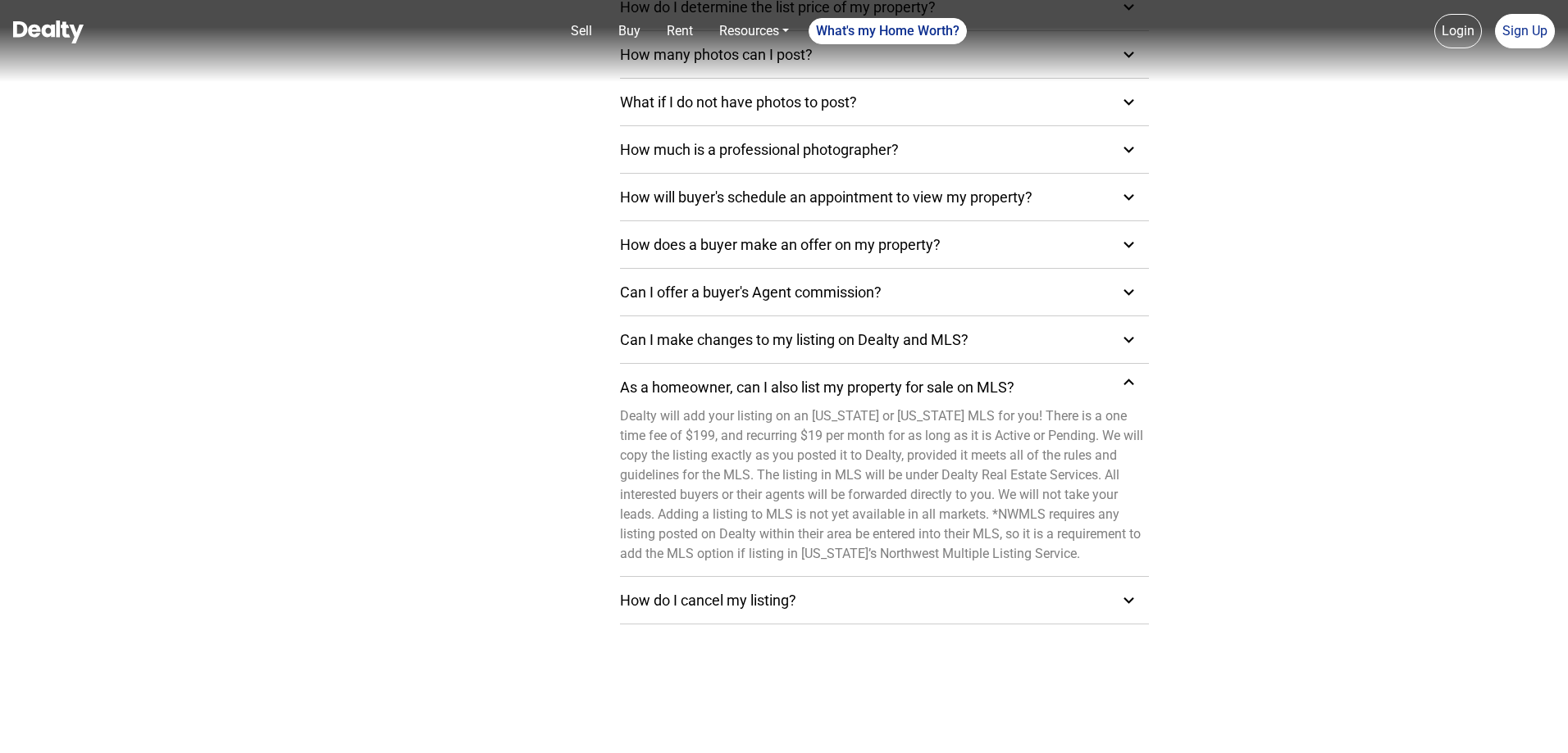
click at [1128, 382] on icon at bounding box center [1129, 382] width 11 height 6
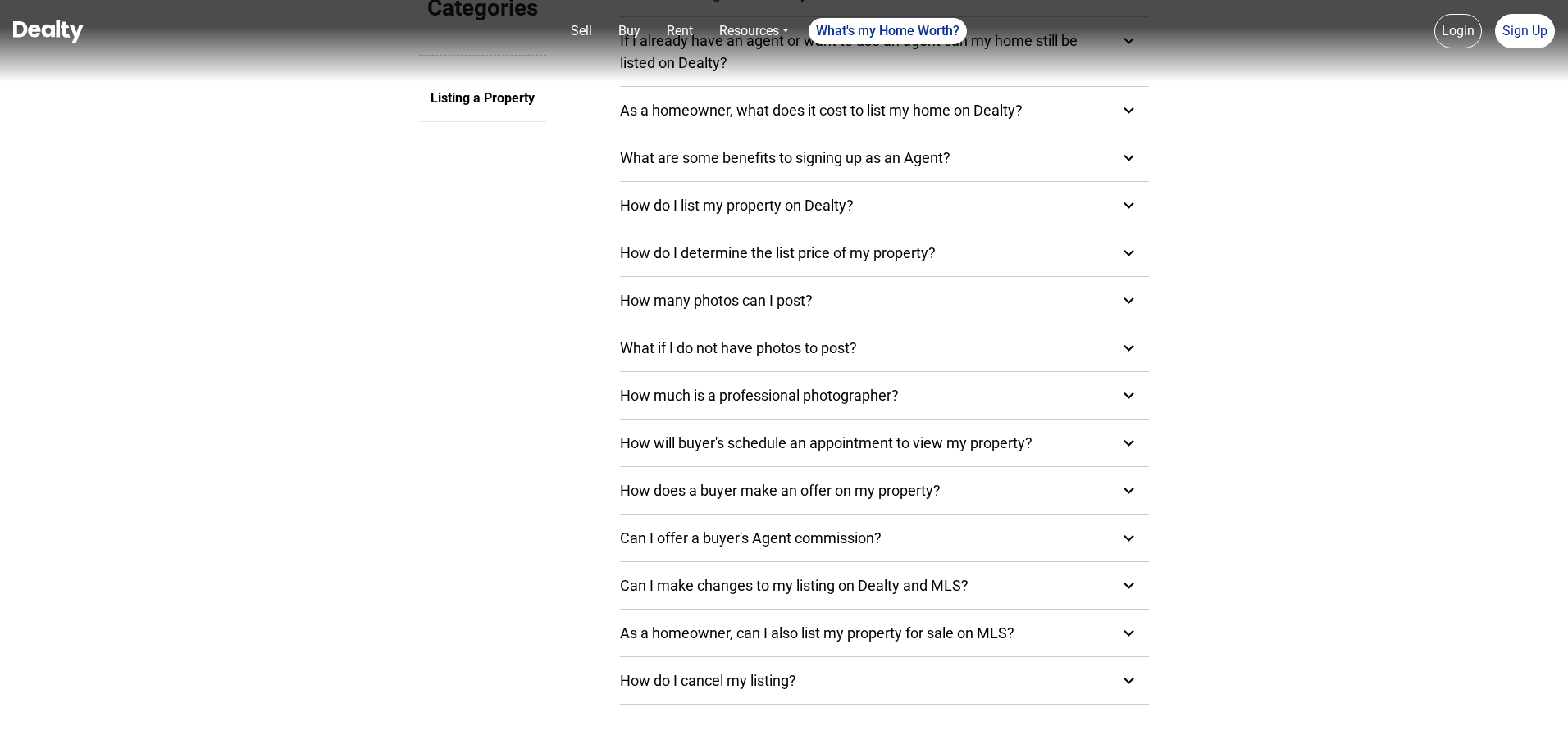
scroll to position [82, 0]
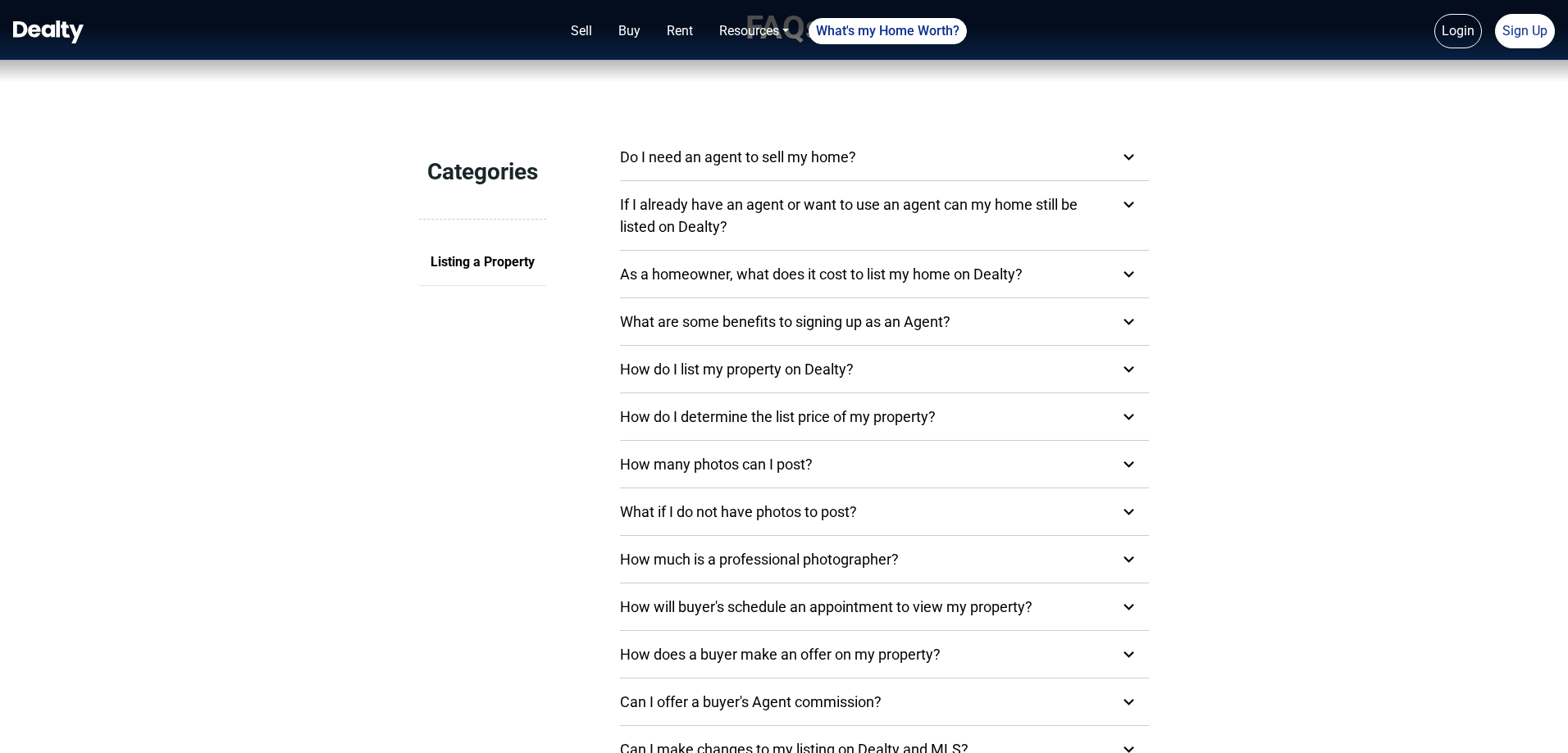
click at [1129, 323] on icon at bounding box center [1128, 321] width 20 height 20
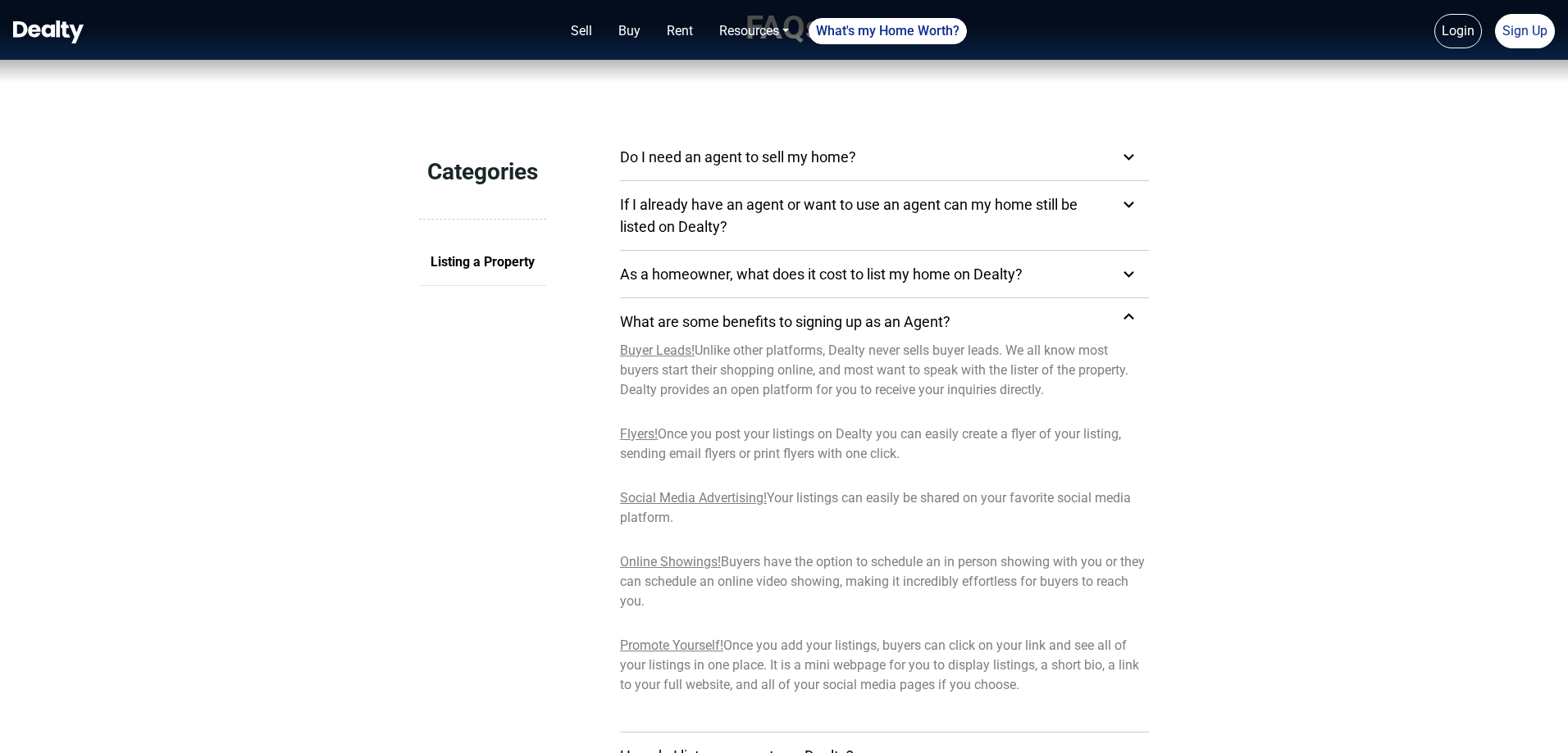
click at [1126, 321] on icon at bounding box center [1128, 316] width 20 height 20
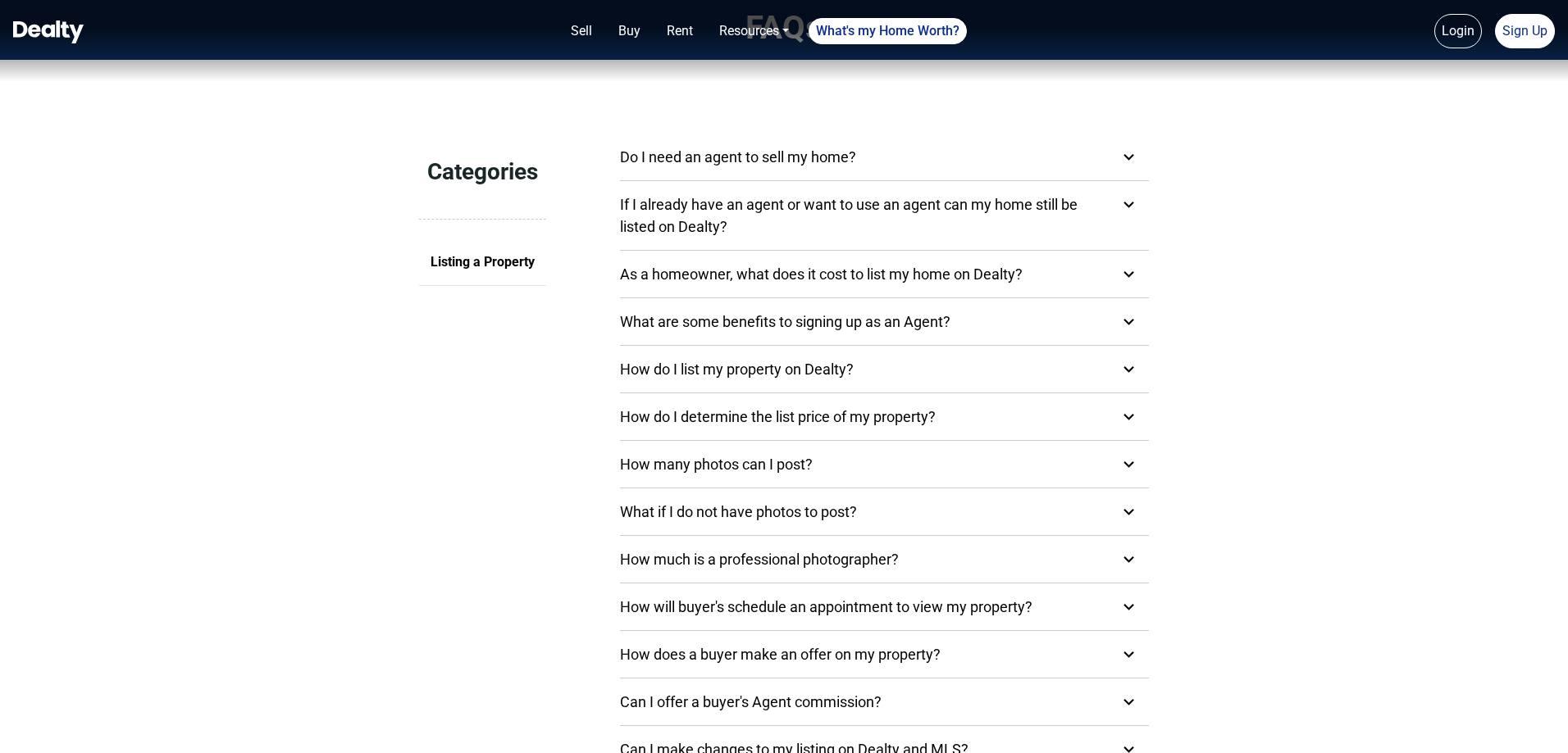
click at [1130, 366] on icon at bounding box center [1128, 369] width 20 height 20
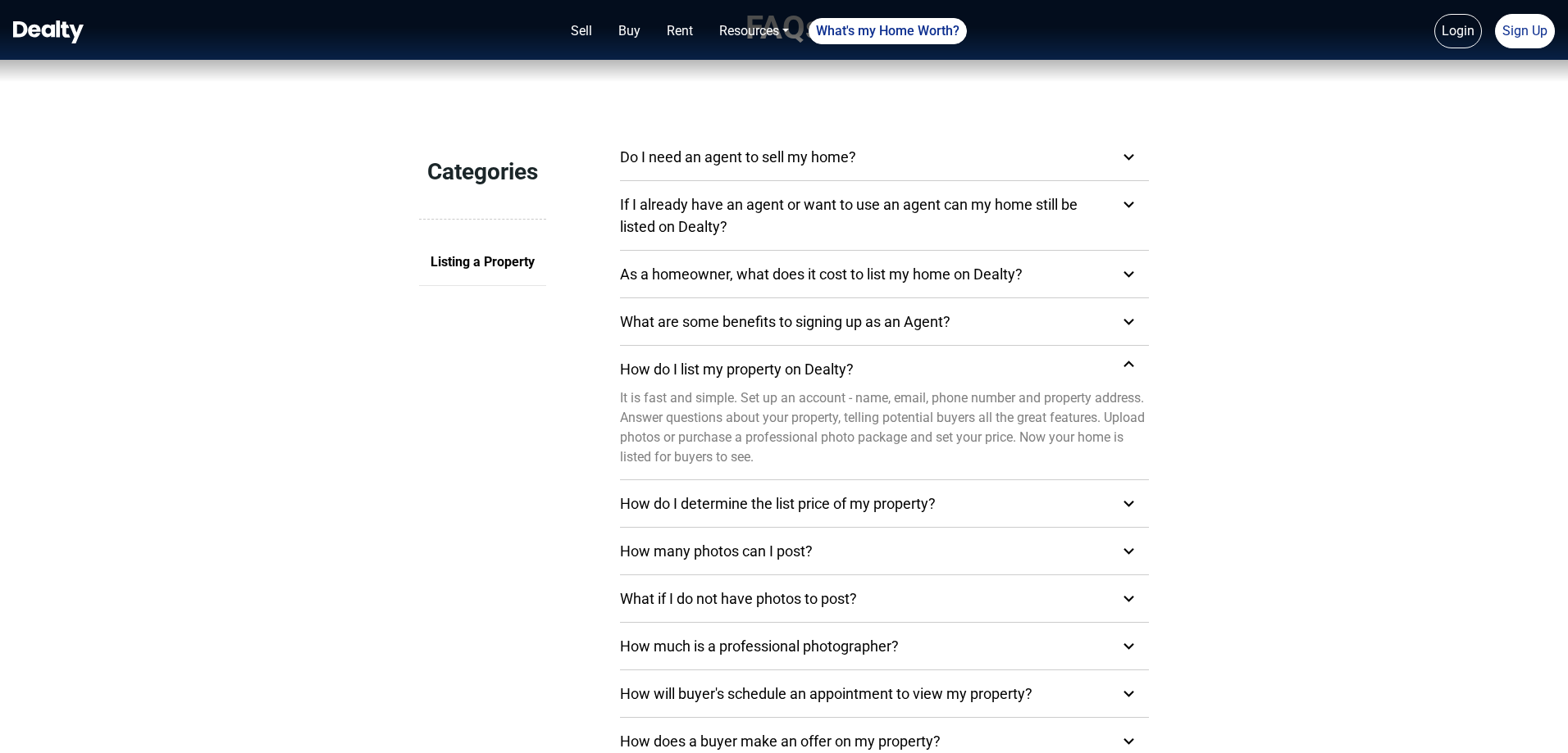
click at [1130, 366] on icon at bounding box center [1128, 364] width 20 height 20
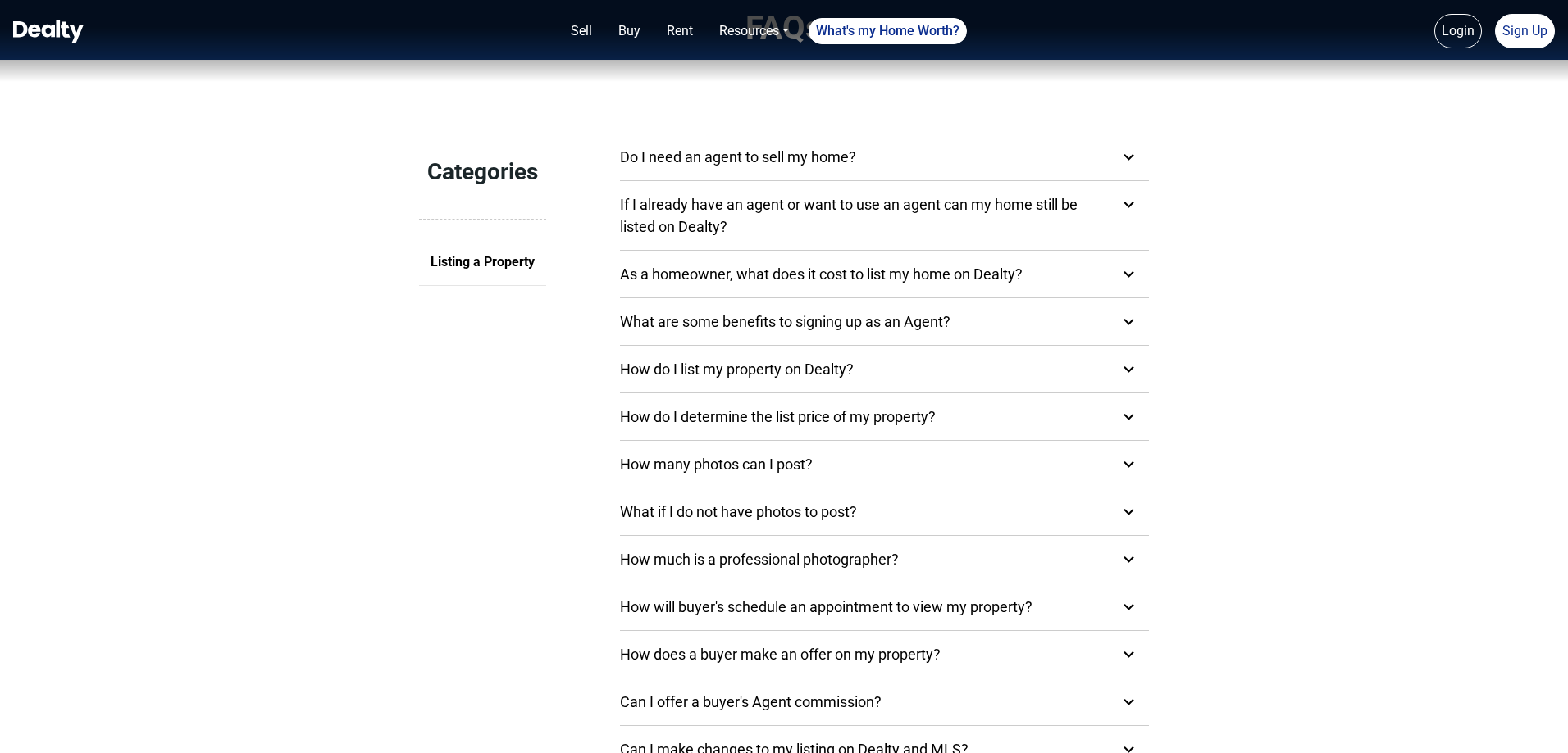
scroll to position [0, 0]
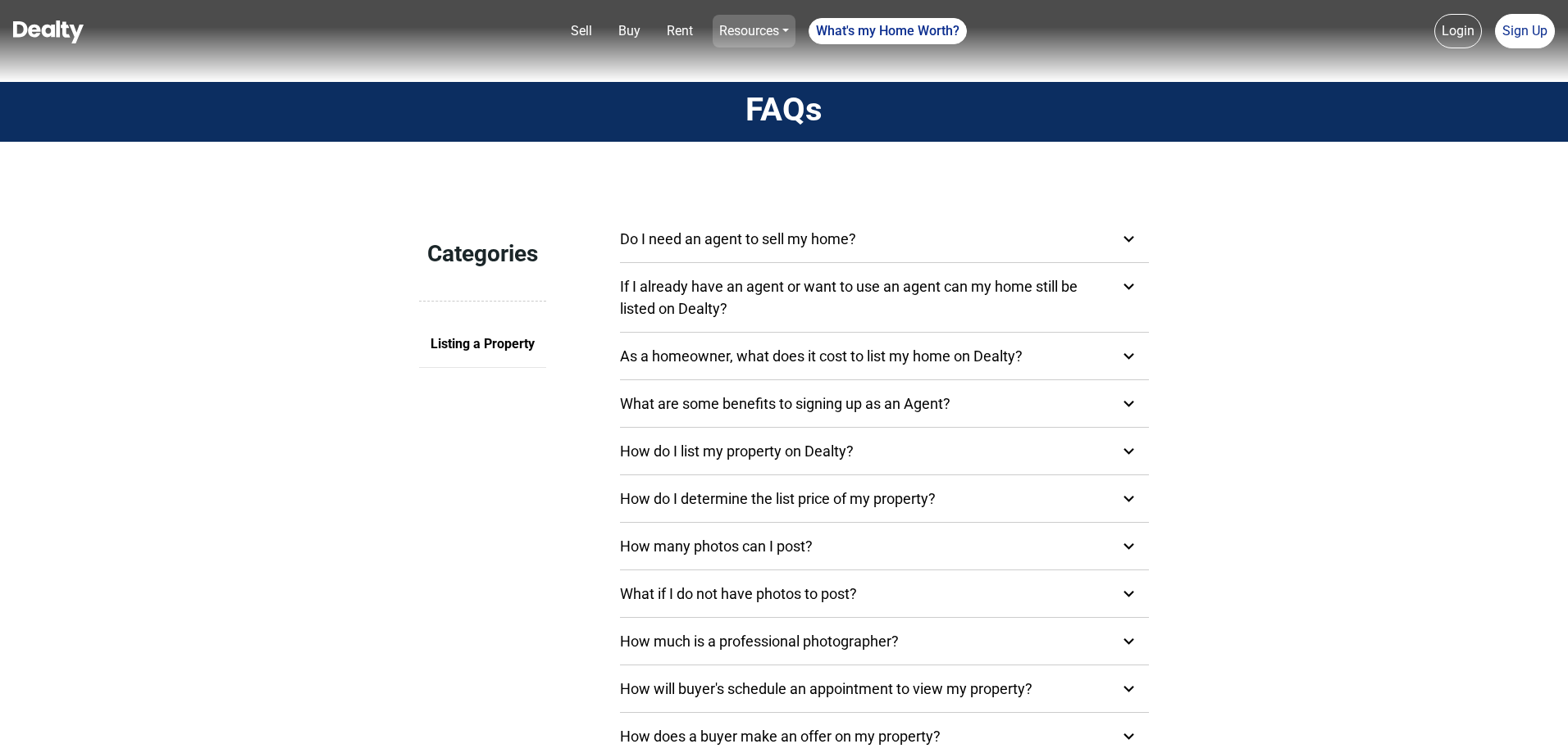
click at [757, 32] on link "Resources" at bounding box center [754, 31] width 82 height 32
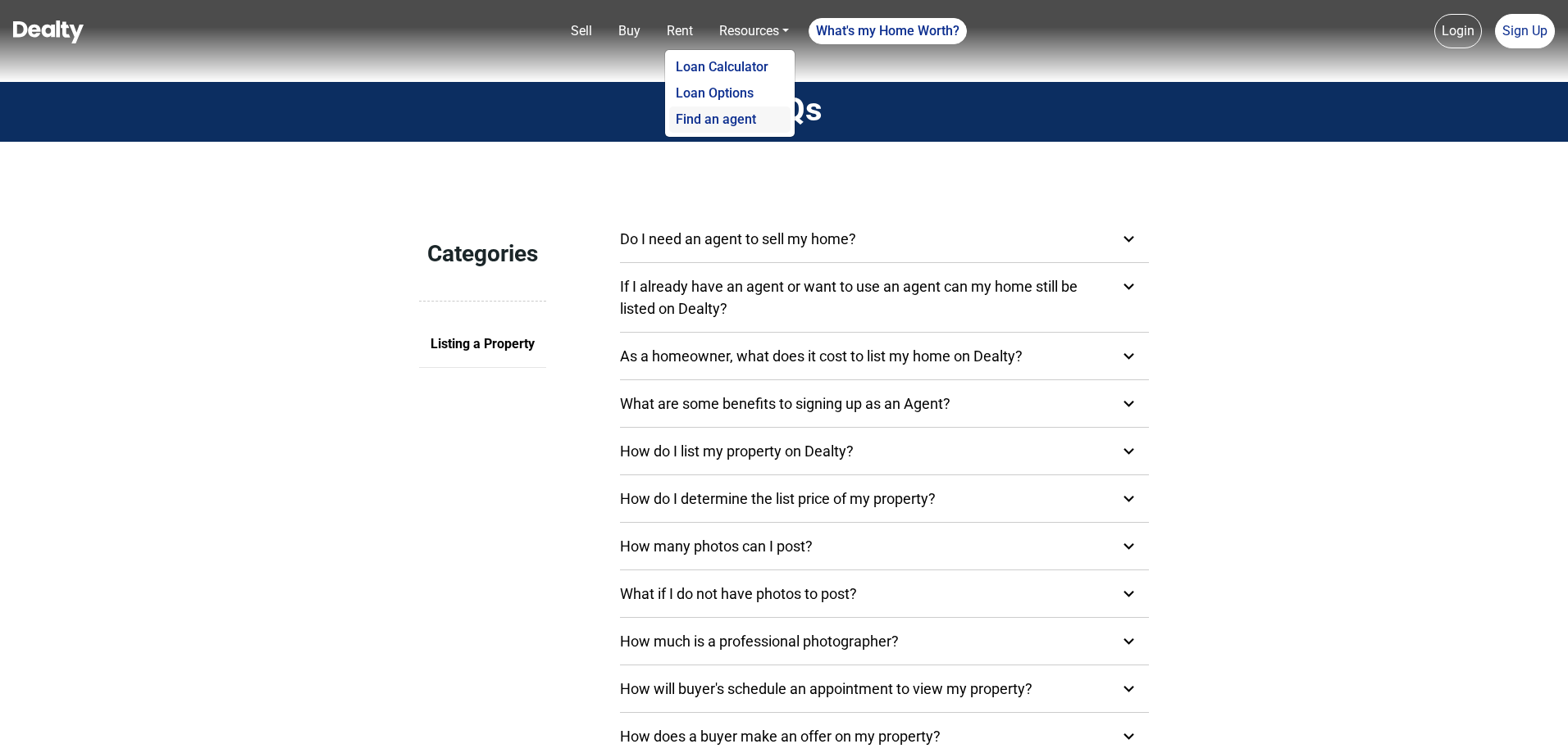
click at [743, 120] on link "Find an agent" at bounding box center [730, 120] width 121 height 26
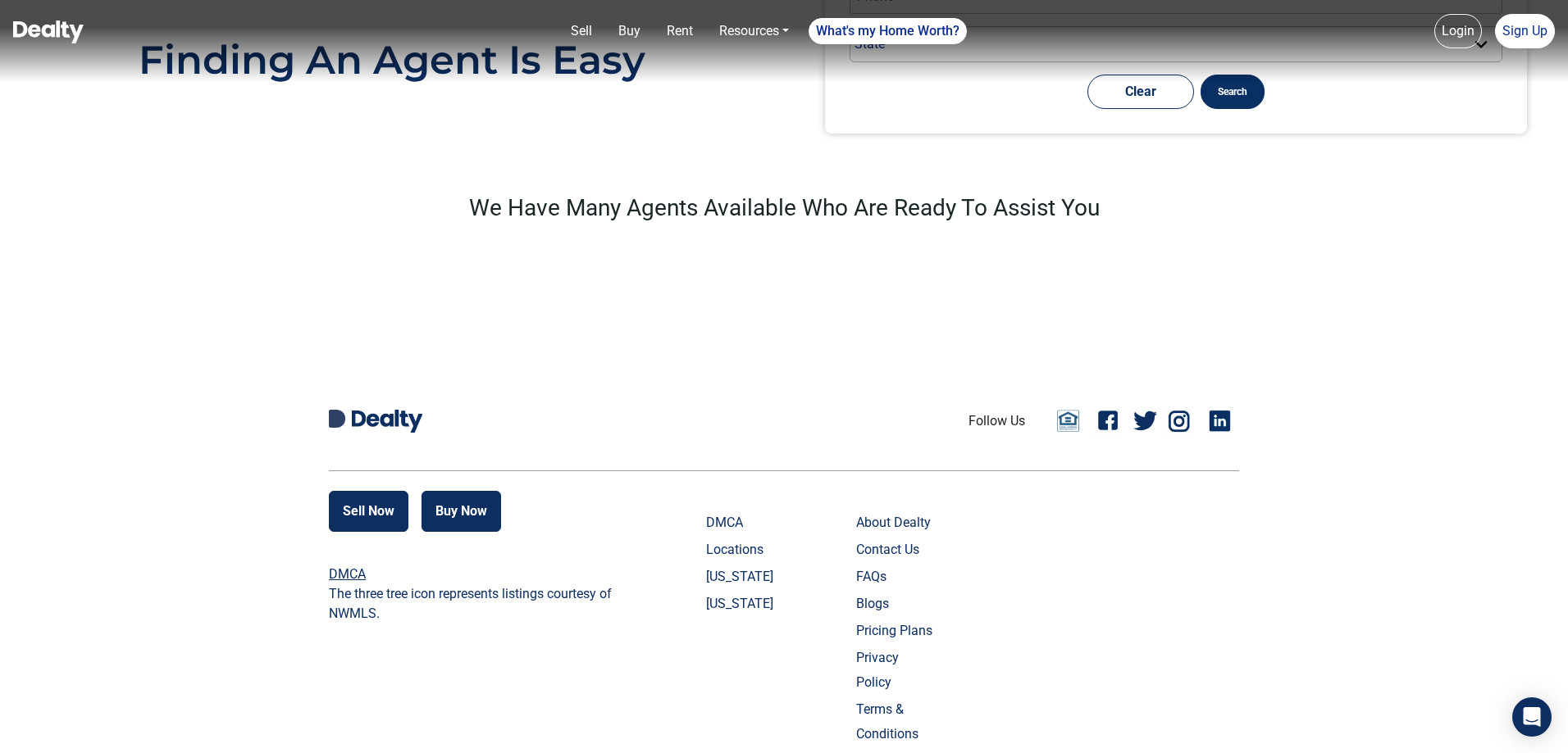
scroll to position [150, 0]
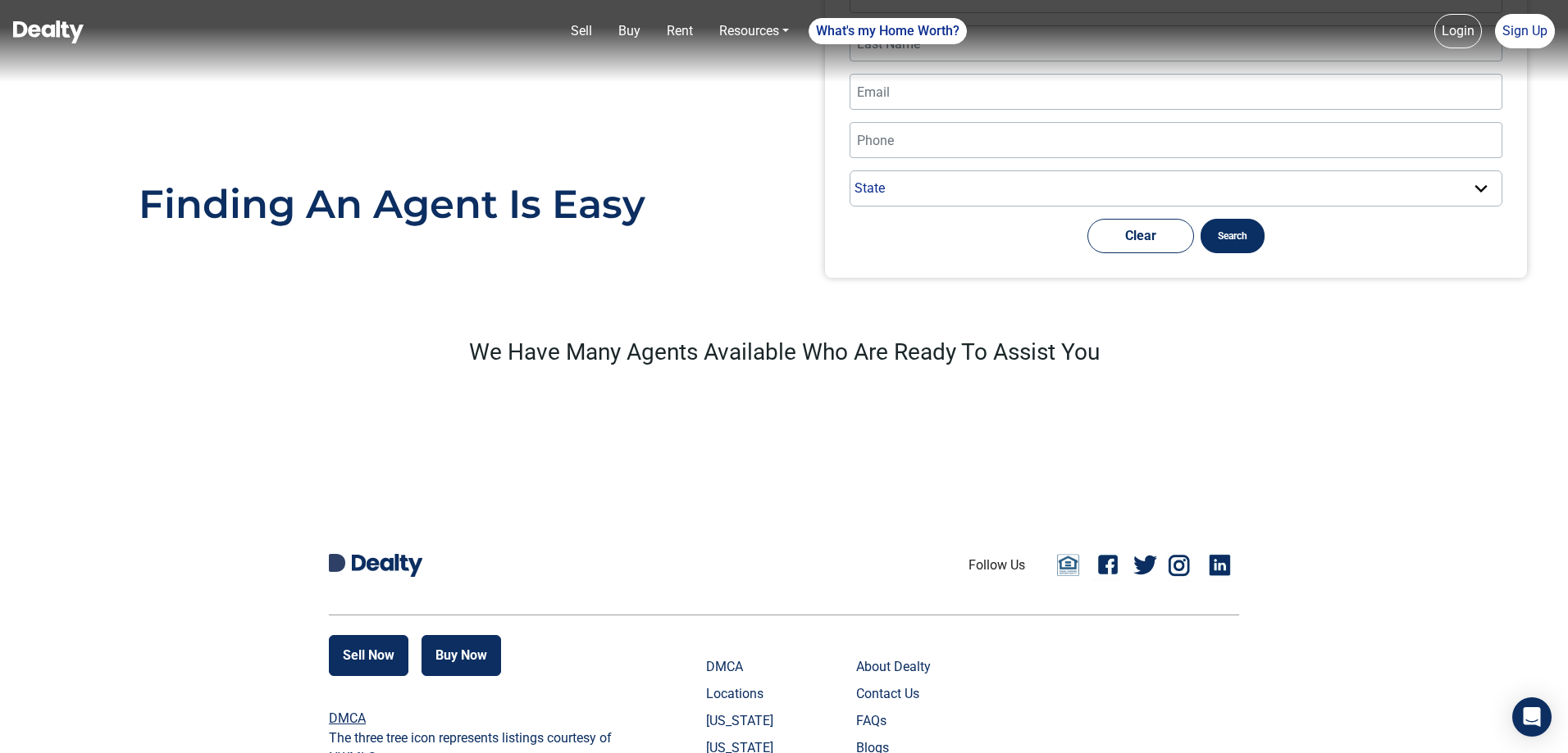
click at [380, 569] on img at bounding box center [387, 565] width 70 height 23
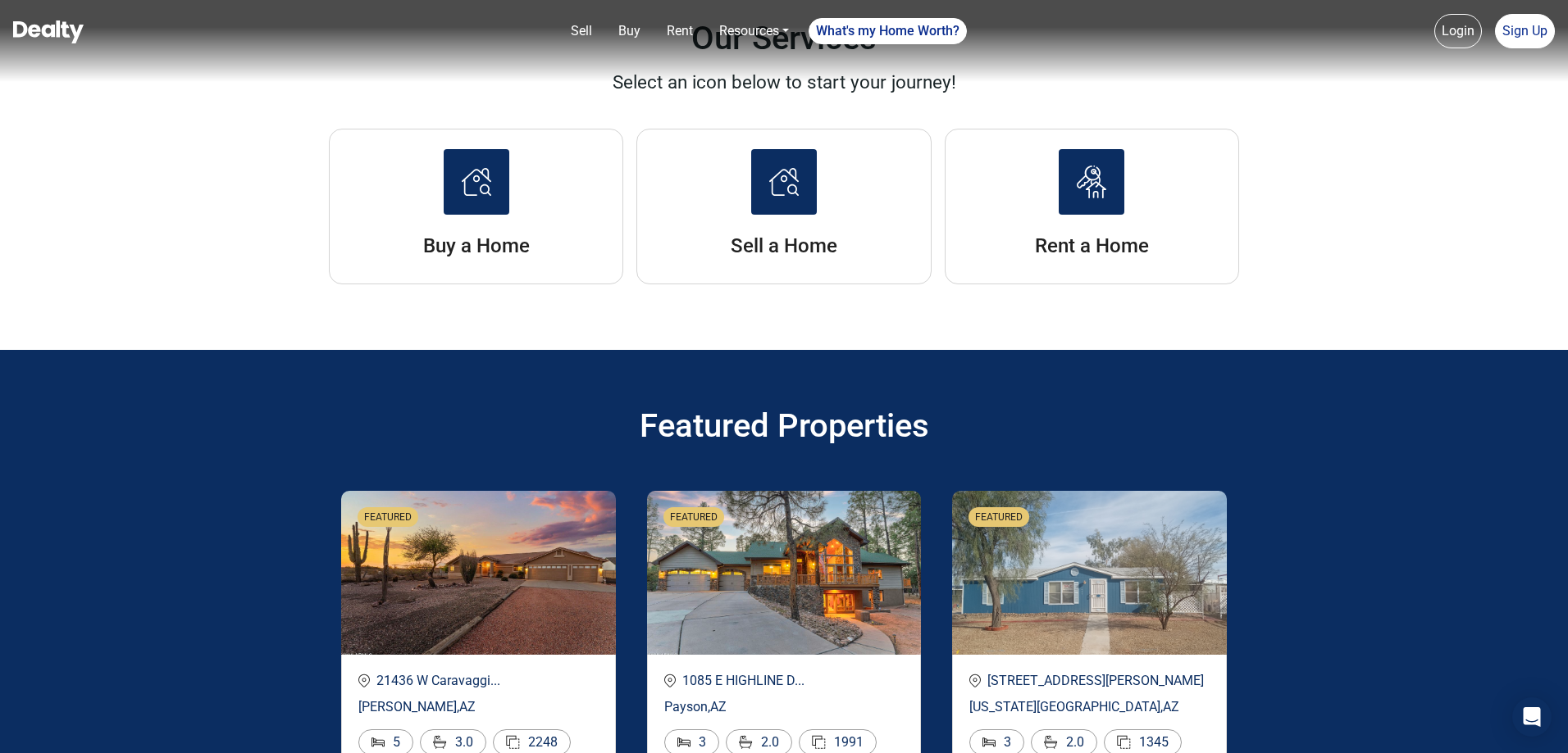
scroll to position [2376, 0]
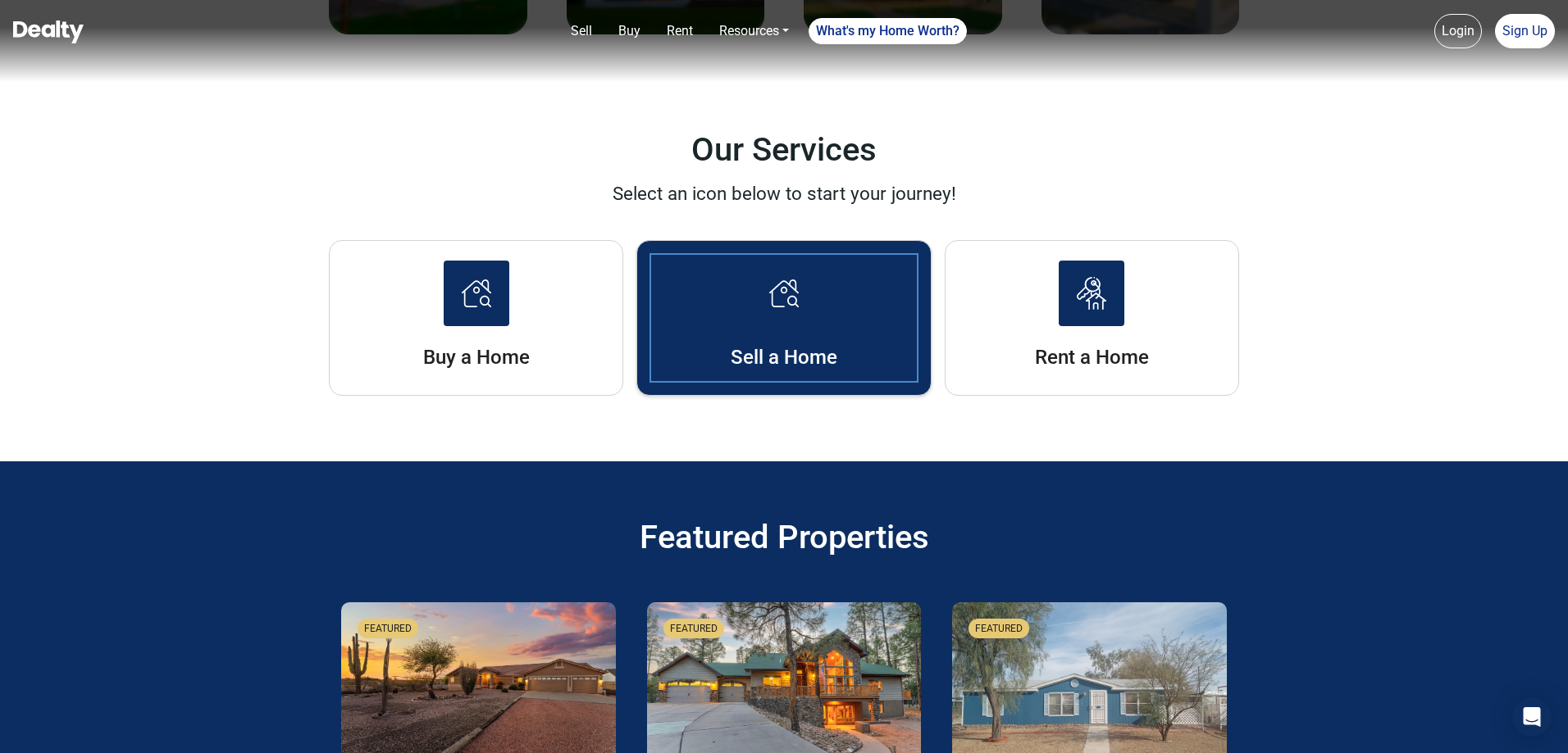
click at [768, 297] on span at bounding box center [783, 293] width 66 height 66
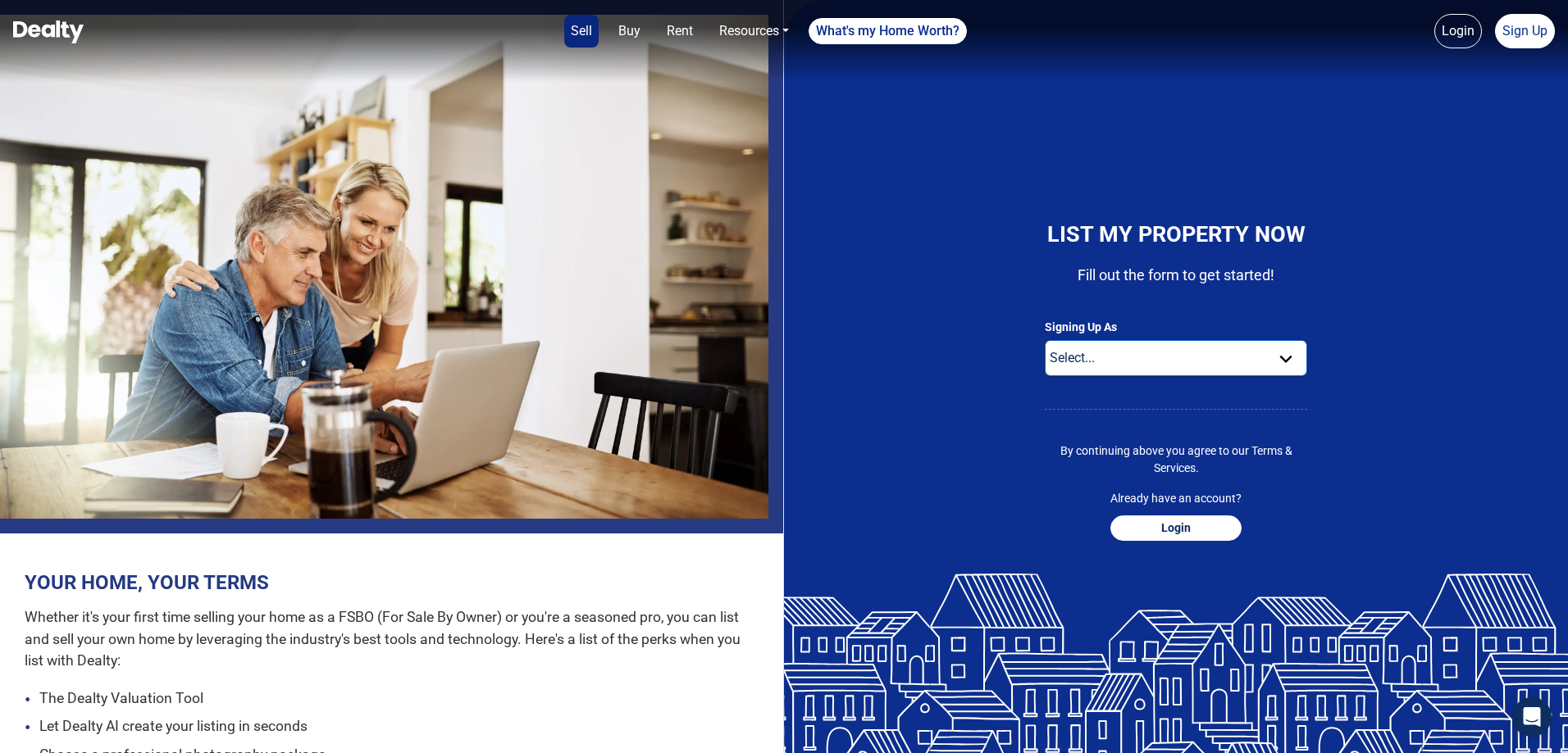
click at [1279, 359] on select "Select... Buyer For Sale By Owner Real Estate Agent" at bounding box center [1175, 358] width 262 height 36
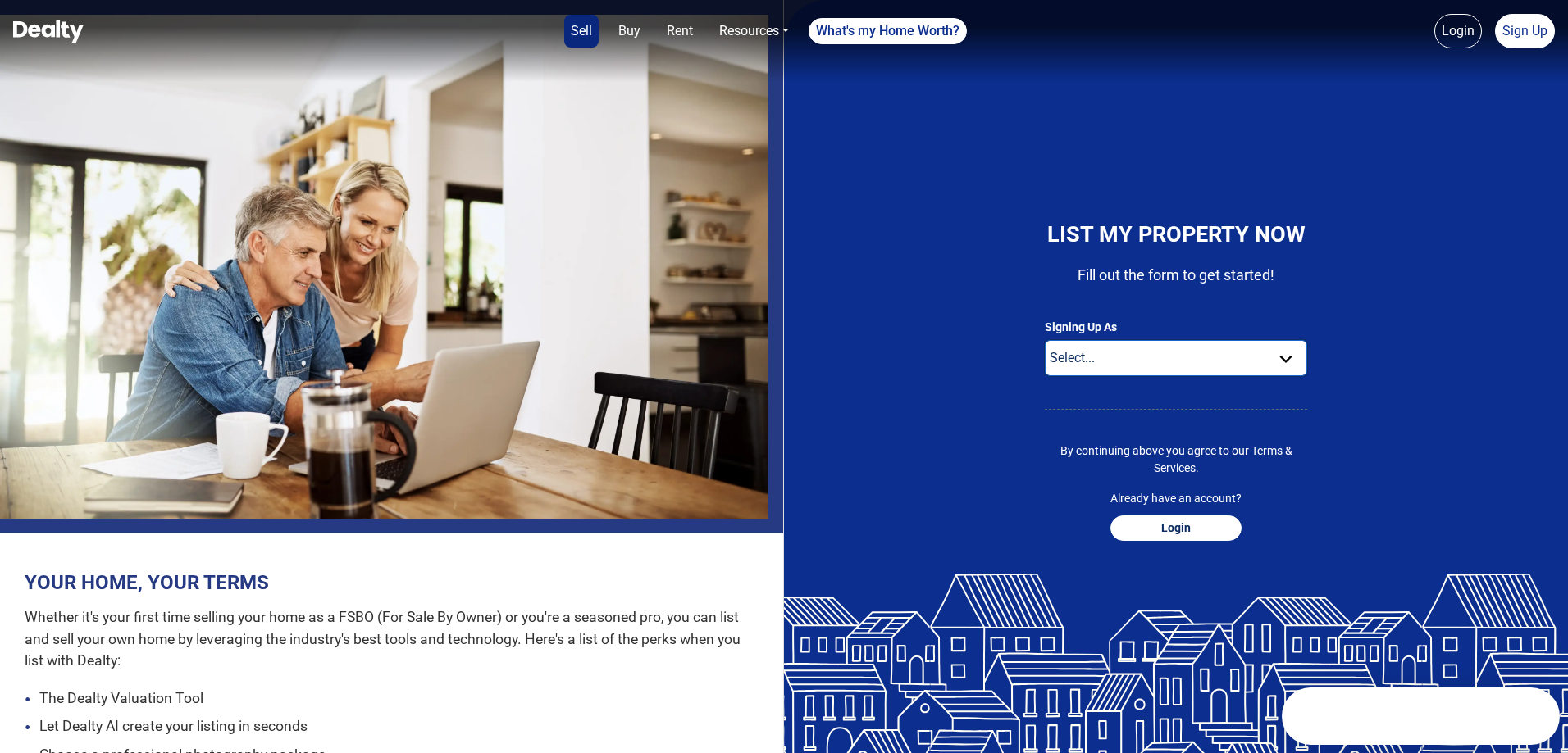
select select "seller"
click at [1044, 340] on select "Select... Buyer For Sale By Owner Real Estate Agent" at bounding box center [1175, 358] width 262 height 36
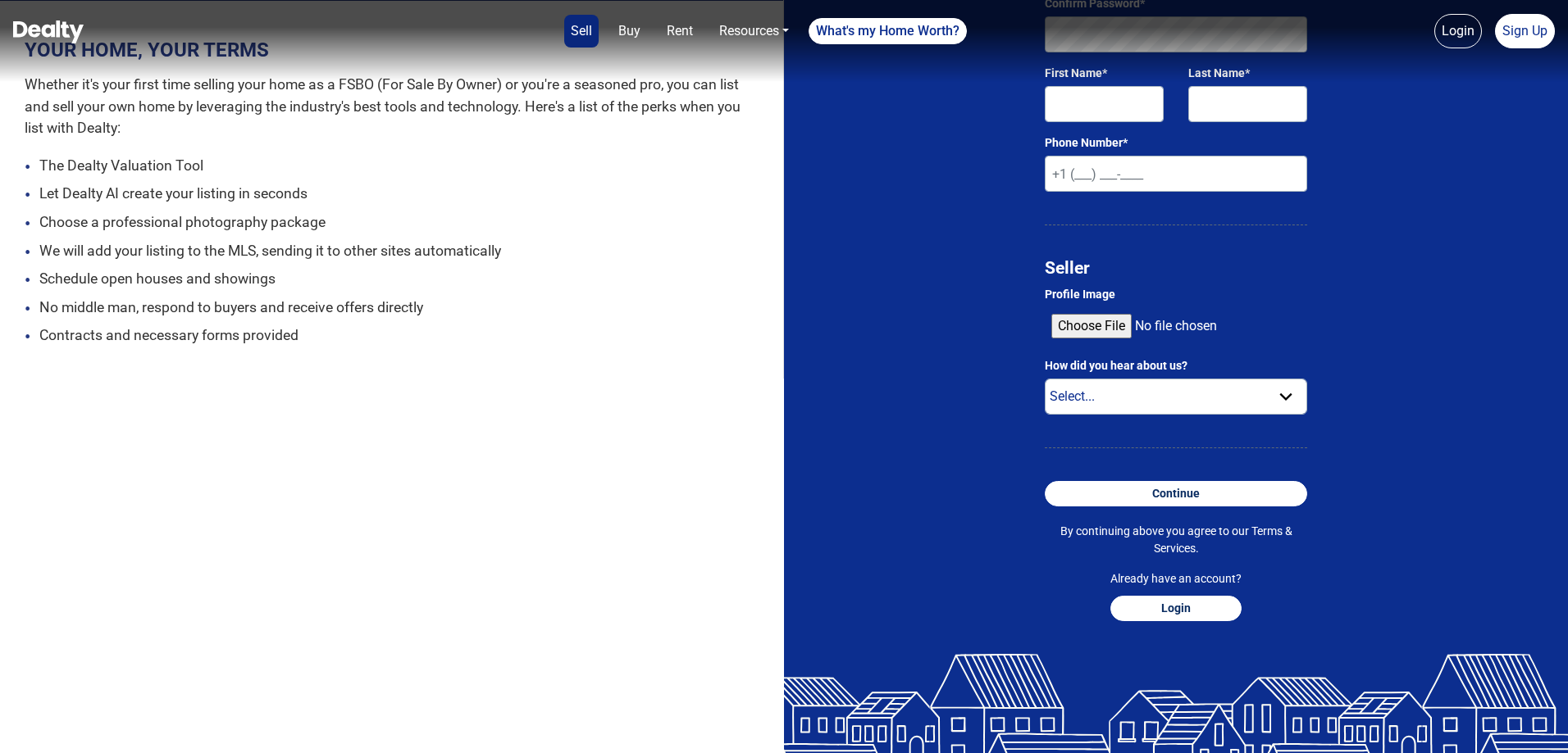
scroll to position [573, 0]
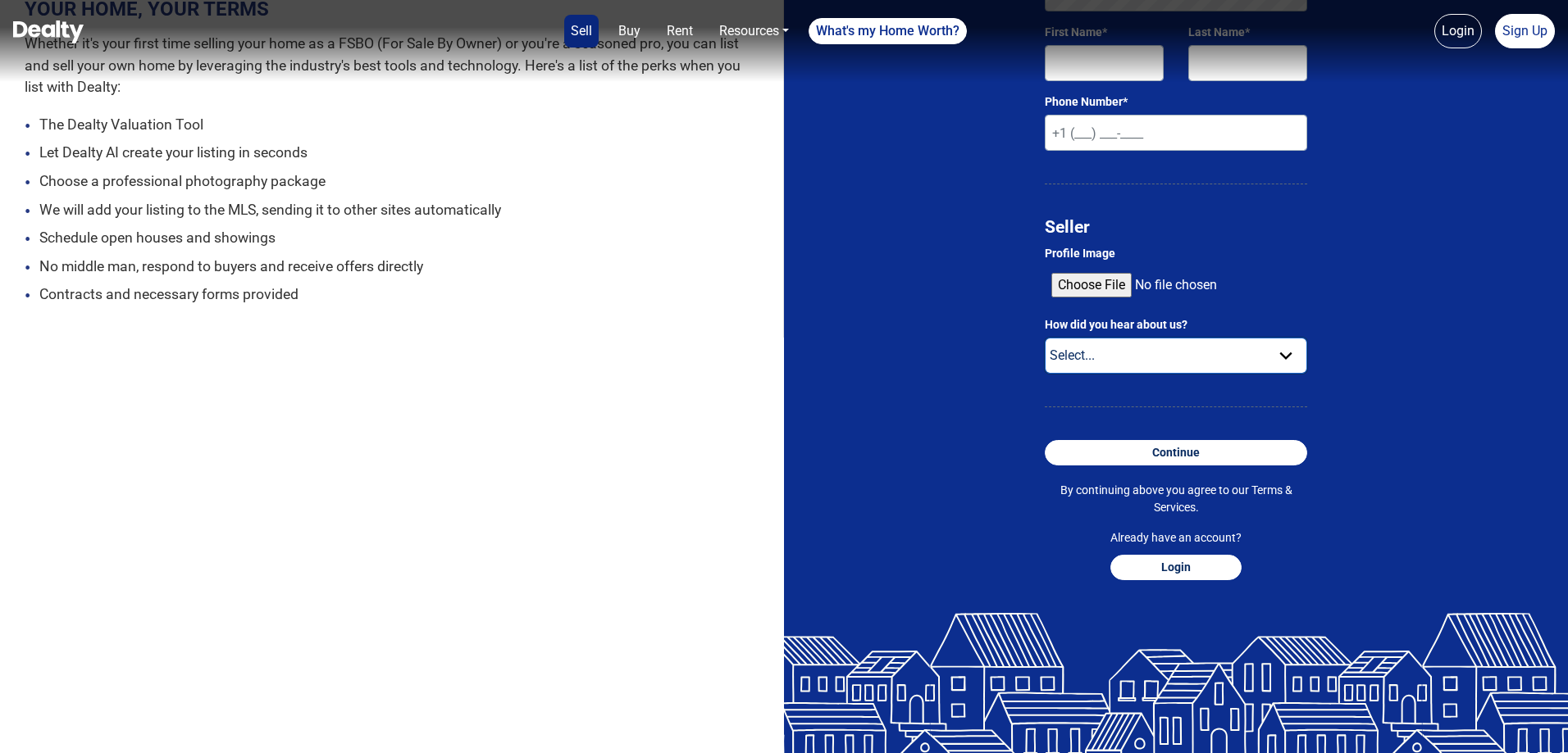
click at [1294, 345] on select "Select... Internet Search Social Media Radio Television Email Text Friend Other" at bounding box center [1175, 355] width 262 height 36
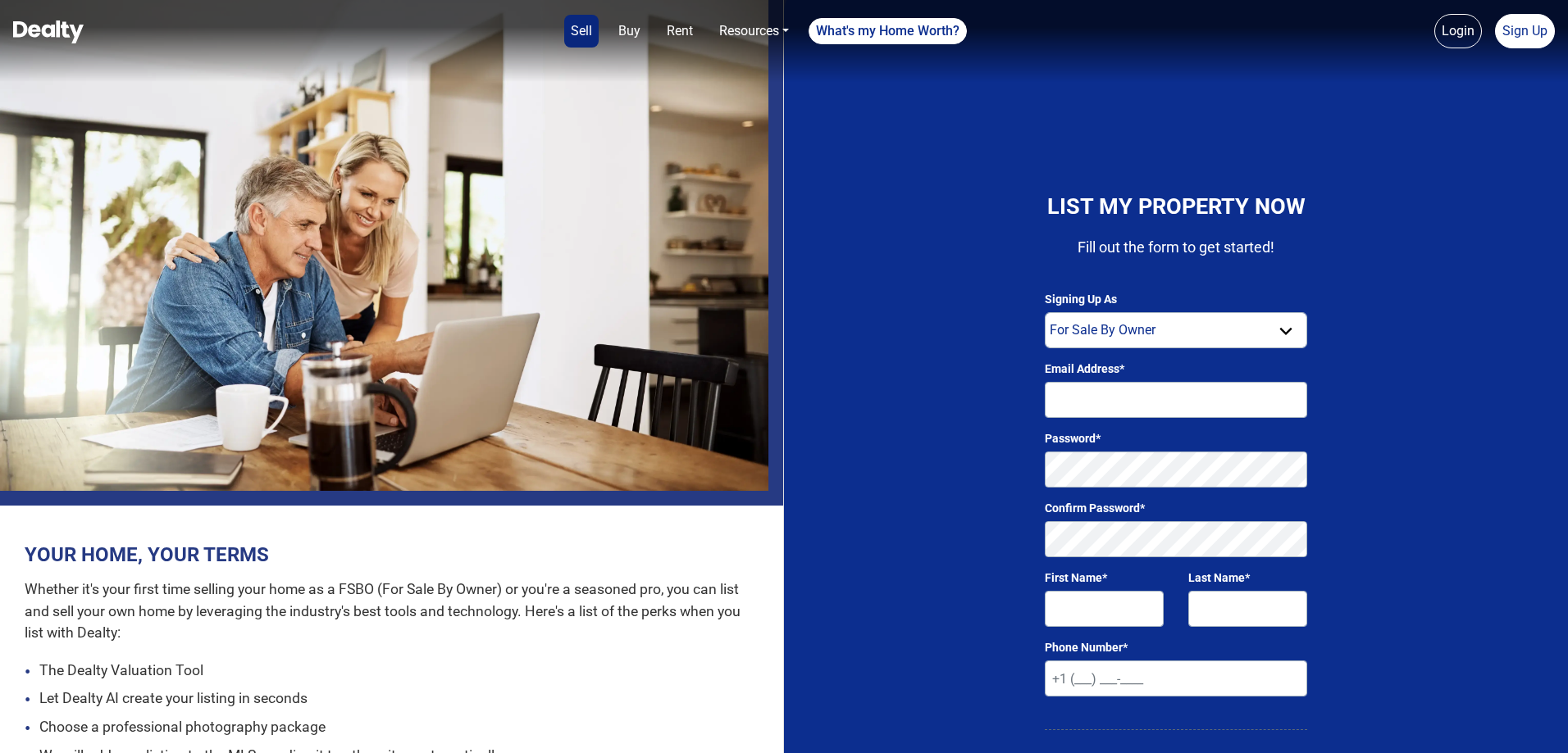
scroll to position [0, 0]
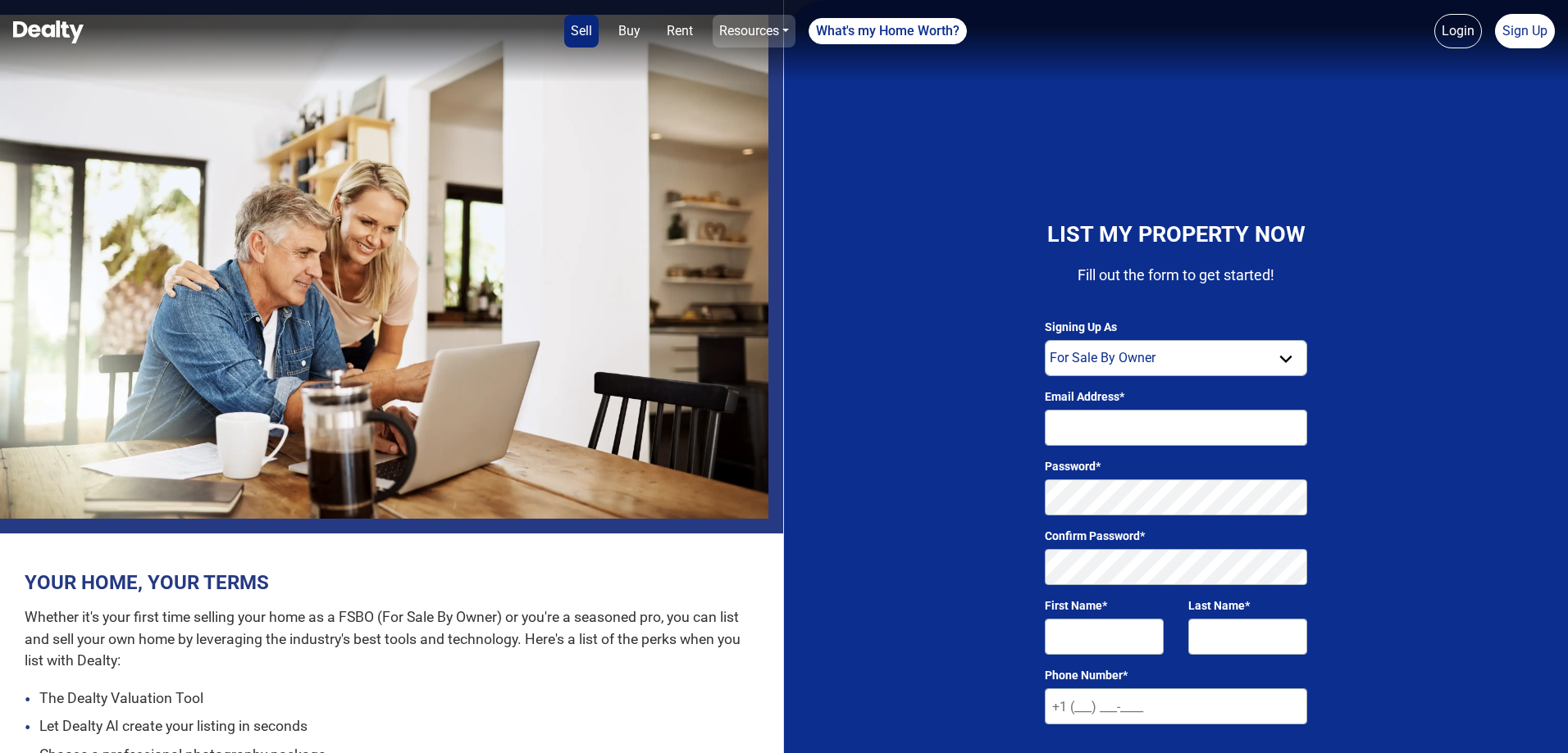
click at [759, 32] on link "Resources" at bounding box center [754, 31] width 82 height 32
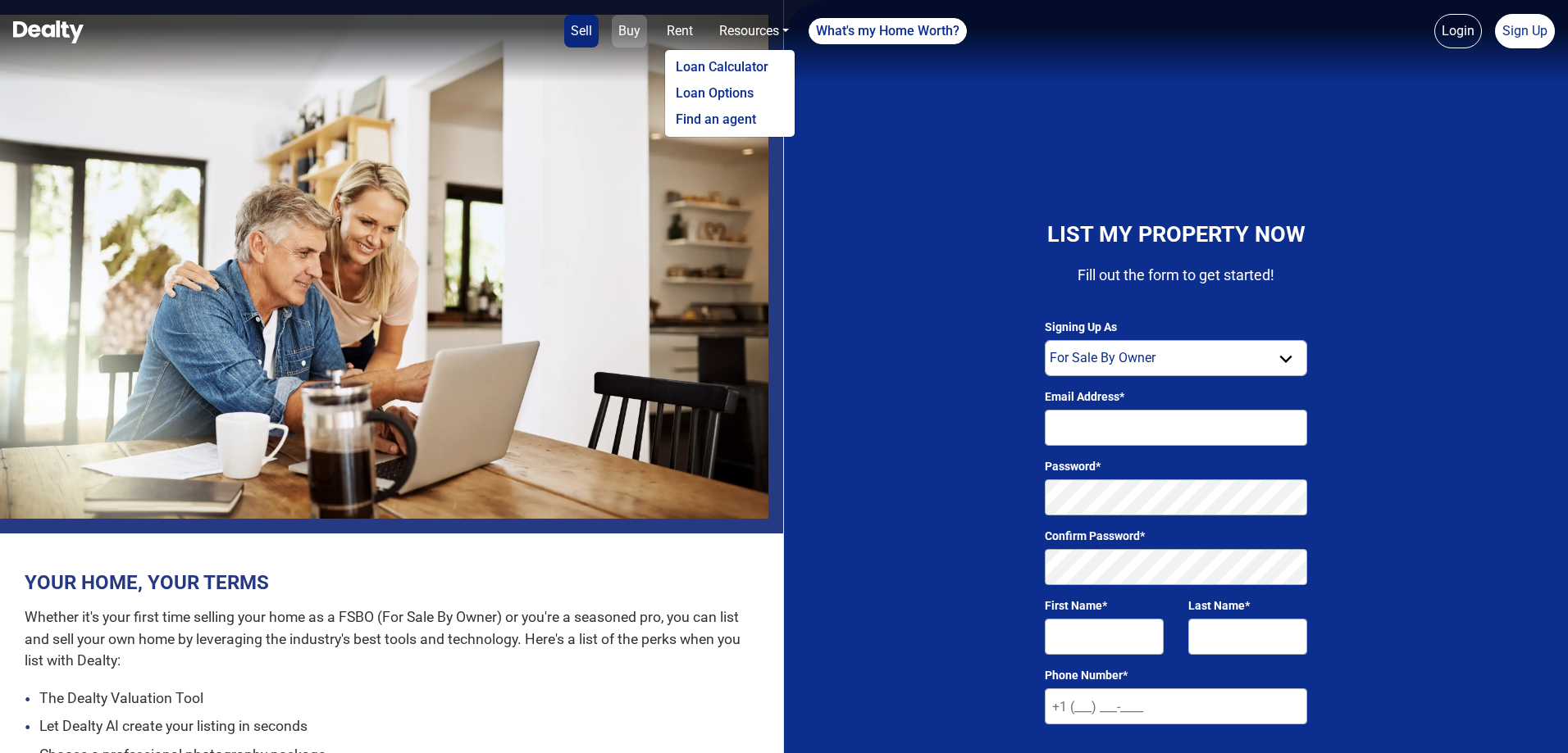
click at [631, 32] on link "Buy" at bounding box center [630, 31] width 35 height 32
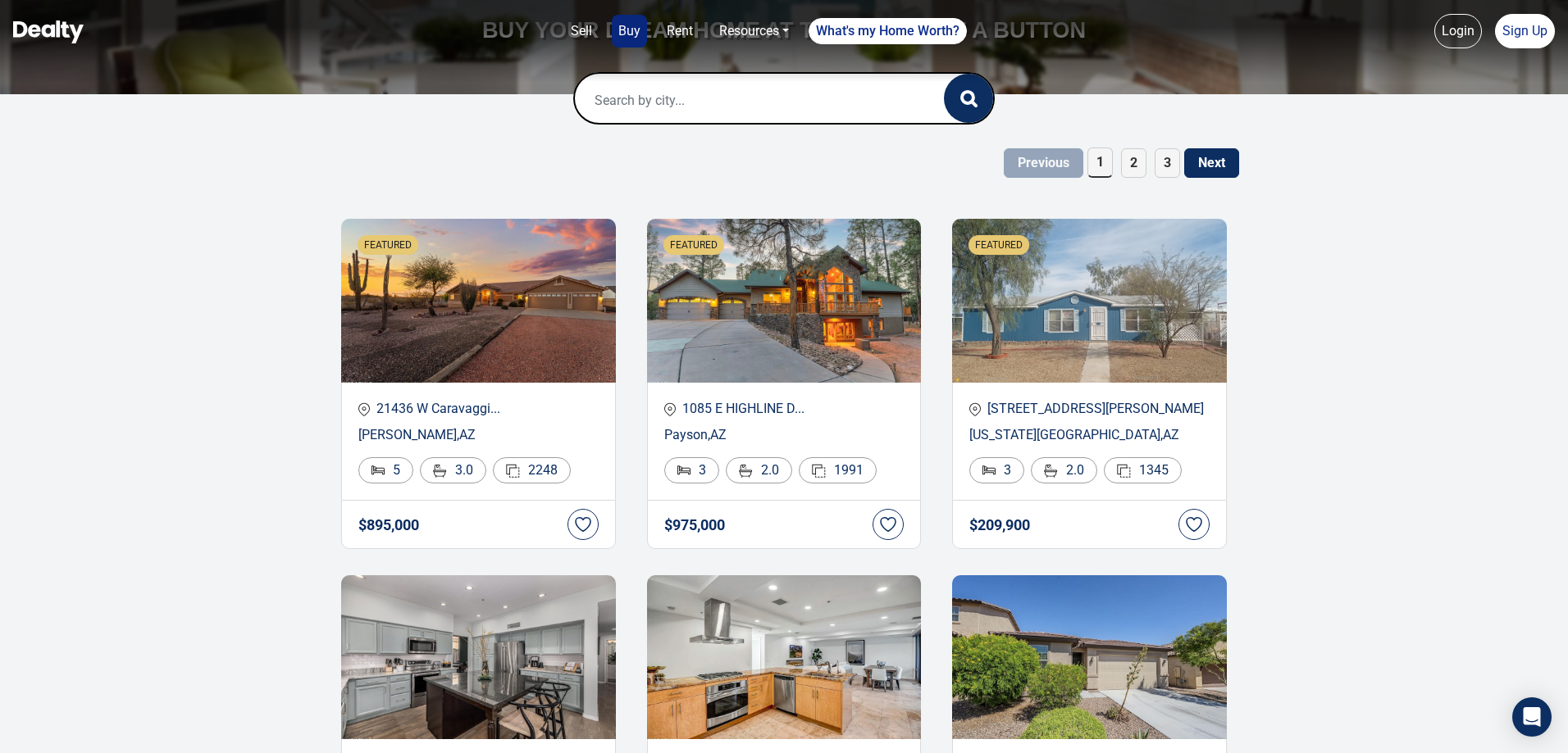
scroll to position [164, 0]
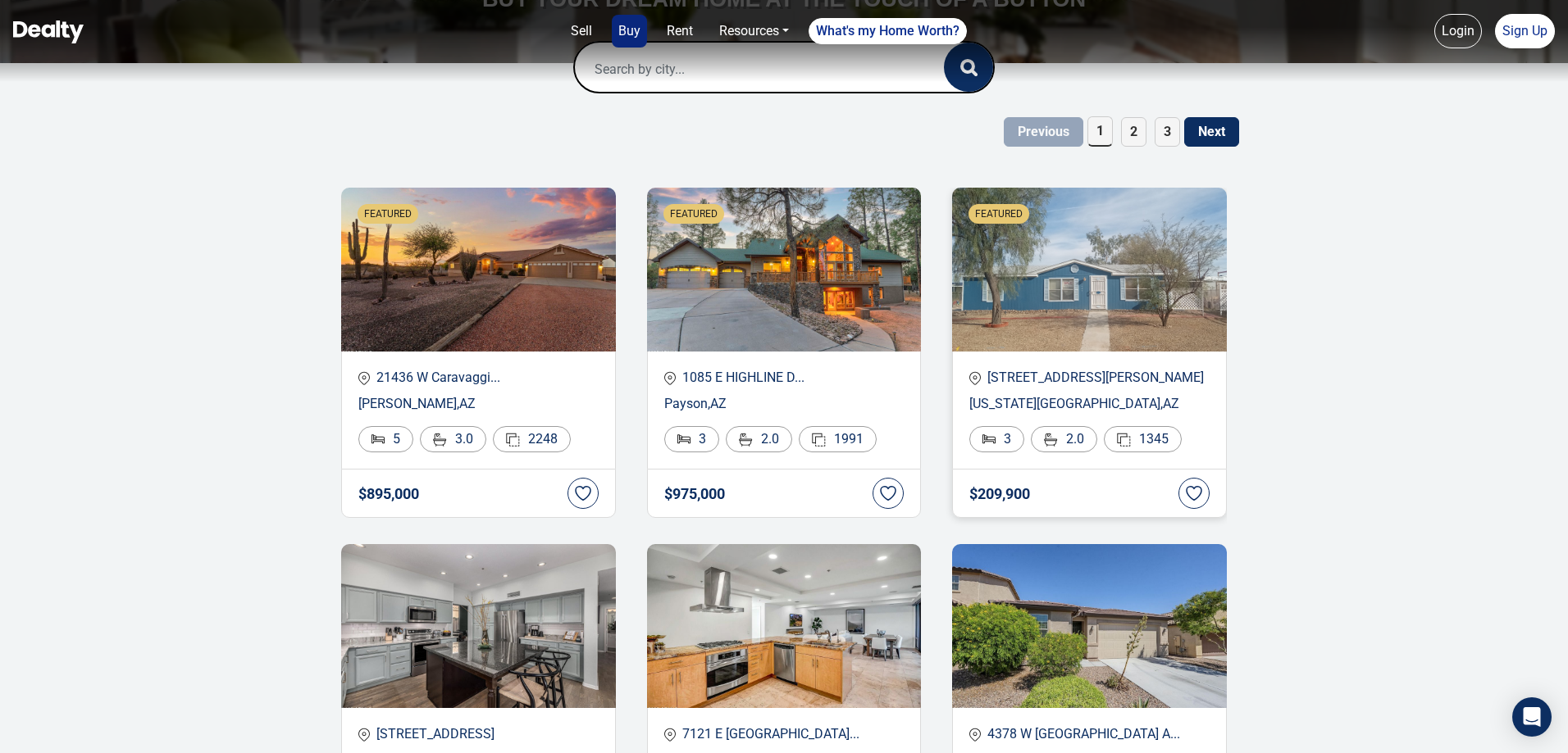
click at [1108, 279] on img at bounding box center [1089, 269] width 274 height 164
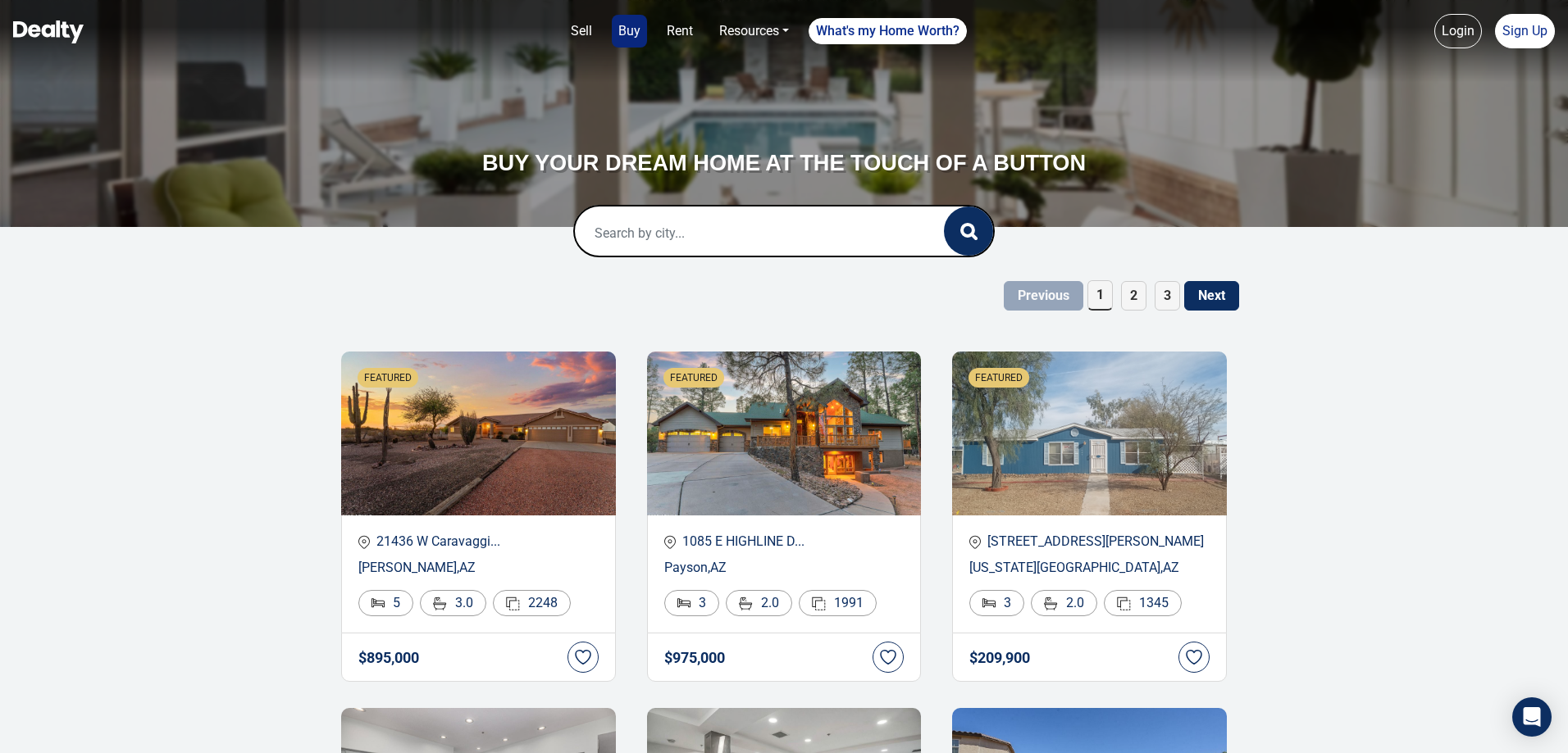
click at [833, 218] on input "text" at bounding box center [742, 233] width 335 height 53
type input "seattle, wa"
